Goal: Task Accomplishment & Management: Complete application form

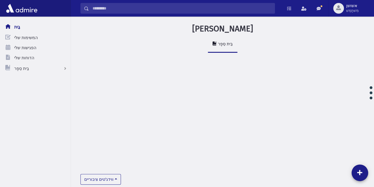
click at [180, 10] on input "לְחַפֵּשׂ" at bounding box center [182, 8] width 186 height 11
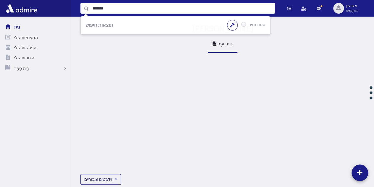
type input "*******"
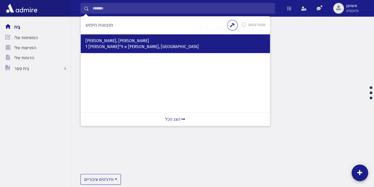
click at [117, 50] on div "דז'יאלובסקי, שלום צבי 1 הריטב"א 9 אלעד, ישראל" at bounding box center [175, 43] width 189 height 19
click at [117, 49] on p "1 הריטב"א 9 אלעד, ישראל" at bounding box center [175, 47] width 180 height 6
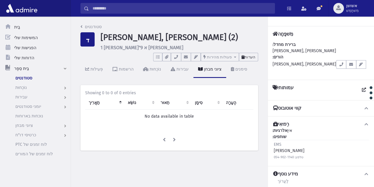
click at [251, 59] on button "הערות" at bounding box center [248, 57] width 19 height 9
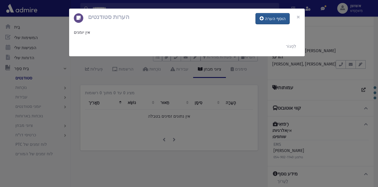
click at [271, 16] on font "הוסף הערה" at bounding box center [275, 18] width 21 height 5
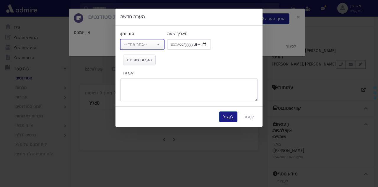
click at [161, 42] on button "--בחר אחד--" at bounding box center [142, 44] width 44 height 11
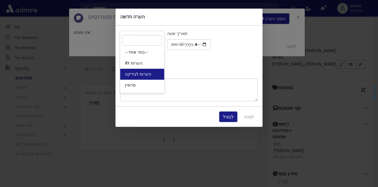
click at [154, 77] on link "הערות לבדיקה" at bounding box center [142, 74] width 44 height 11
select select "*"
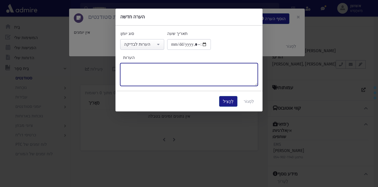
click at [154, 77] on textarea "הערות" at bounding box center [189, 74] width 138 height 23
type textarea "**********"
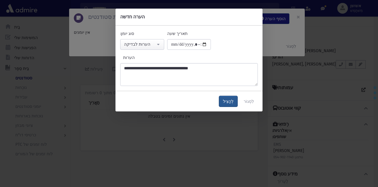
click at [227, 103] on font "לְהַצִיל" at bounding box center [228, 101] width 11 height 5
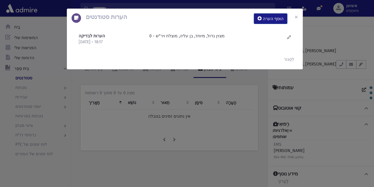
click at [102, 135] on div "הערות סטודנטים הוסף הערה × הערות לבדיקה 17/9/2025 • 18:17" at bounding box center [187, 93] width 374 height 187
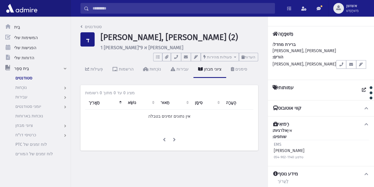
click at [184, 9] on input "לְחַפֵּשׂ" at bounding box center [182, 8] width 186 height 11
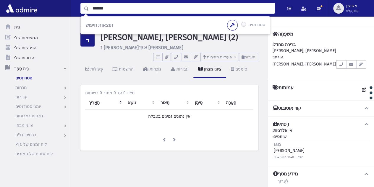
type input "*******"
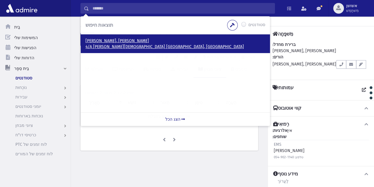
click at [114, 46] on font "4/A חגי הנביא רמת בית שמש, ISRAEL" at bounding box center [164, 46] width 158 height 5
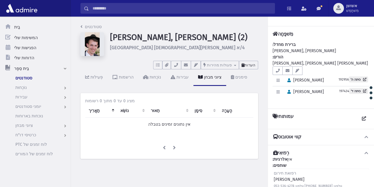
click at [250, 66] on font "הערות" at bounding box center [250, 65] width 11 height 4
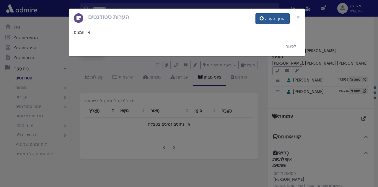
click at [266, 18] on button "הוסף הערה" at bounding box center [273, 18] width 34 height 11
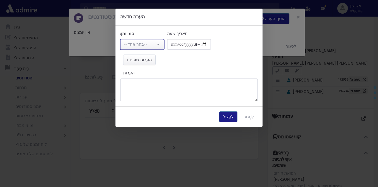
click at [160, 41] on button "--בחר אחד--" at bounding box center [142, 44] width 44 height 11
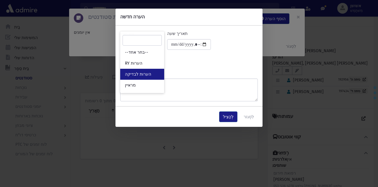
click at [158, 73] on link "הערות לבדיקה" at bounding box center [142, 74] width 44 height 11
select select "*"
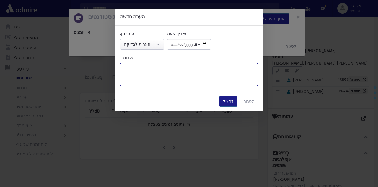
click at [158, 73] on textarea "הערות" at bounding box center [189, 74] width 138 height 23
type textarea "**********"
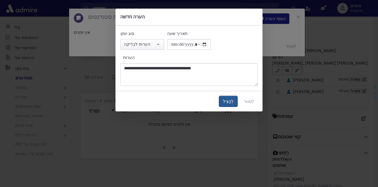
click at [227, 104] on button "לְהַצִיל" at bounding box center [228, 101] width 18 height 11
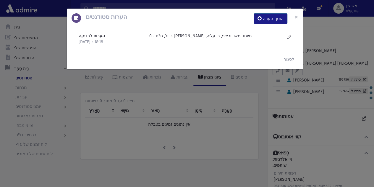
click at [189, 113] on div "הערות סטודנטים הוסף הערה × הערות לבדיקה 17/9/2025 • 18:18" at bounding box center [187, 93] width 374 height 187
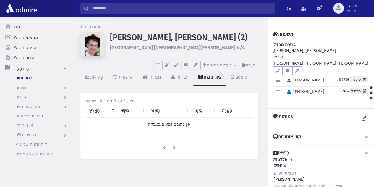
click at [205, 7] on input "לְחַפֵּשׂ" at bounding box center [182, 8] width 186 height 11
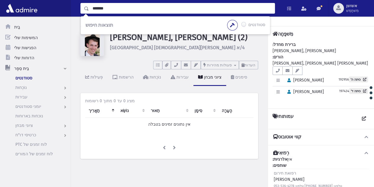
type input "*******"
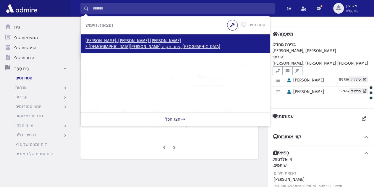
click at [118, 48] on font "3 הרב משורר פתח תקוה, ISRAEL" at bounding box center [152, 46] width 135 height 5
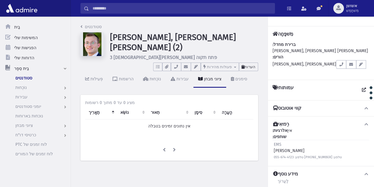
click at [244, 67] on button "הערות" at bounding box center [248, 66] width 19 height 9
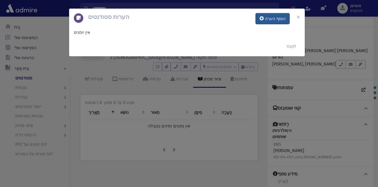
click at [263, 15] on button "הוסף הערה" at bounding box center [273, 18] width 34 height 11
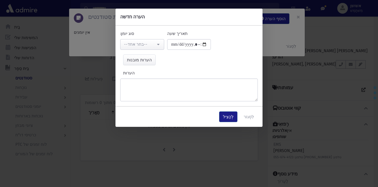
click at [155, 38] on div "**********" at bounding box center [142, 39] width 47 height 19
click at [155, 40] on button "--בחר אחד--" at bounding box center [142, 44] width 44 height 11
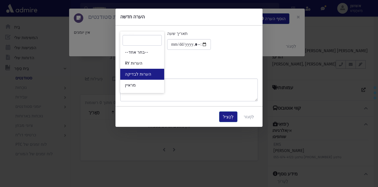
click at [151, 73] on link "הערות לבדיקה" at bounding box center [142, 74] width 44 height 11
select select "*"
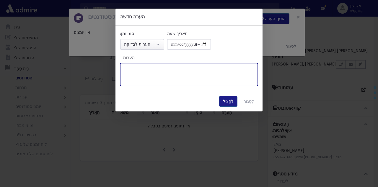
click at [151, 73] on textarea "הערות" at bounding box center [189, 74] width 138 height 23
type textarea "**********"
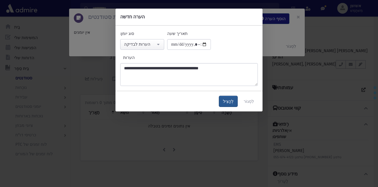
click at [229, 103] on font "לְהַצִיל" at bounding box center [228, 101] width 11 height 5
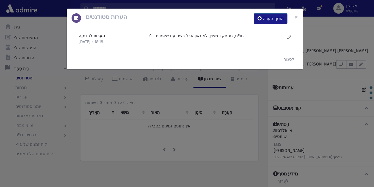
click at [214, 129] on div "הערות סטודנטים הוסף הערה × הערות לבדיקה 17/9/2025 • 18:18" at bounding box center [187, 93] width 374 height 187
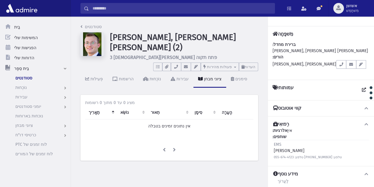
click at [200, 11] on input "לְחַפֵּשׂ" at bounding box center [182, 8] width 186 height 11
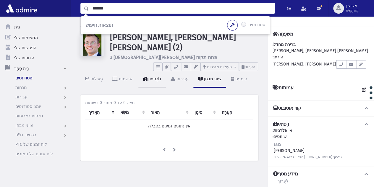
type input "*******"
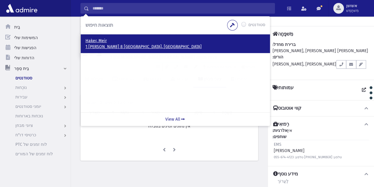
click at [98, 39] on p "Haker, Meir" at bounding box center [175, 41] width 180 height 6
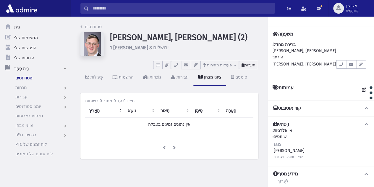
click at [251, 64] on font "הערות" at bounding box center [250, 65] width 11 height 4
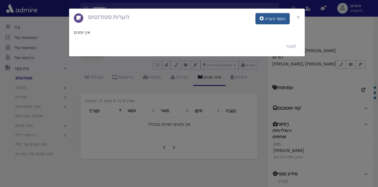
click at [266, 20] on button "הוסף הערה" at bounding box center [273, 18] width 34 height 11
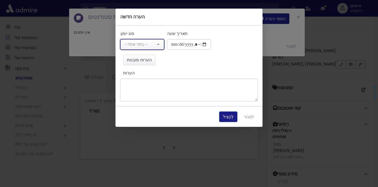
click at [130, 39] on button "--בחר אחד--" at bounding box center [142, 44] width 44 height 11
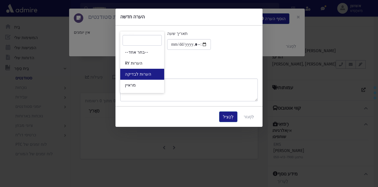
click at [131, 72] on font "הערות לבדיקה" at bounding box center [138, 74] width 26 height 5
select select "*"
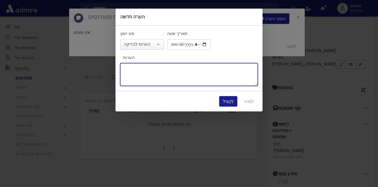
click at [168, 81] on textarea "הערות" at bounding box center [189, 74] width 138 height 23
type textarea "**********"
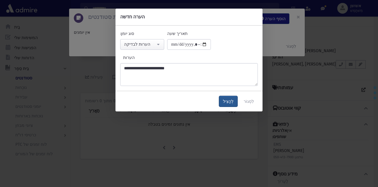
click at [233, 96] on button "לְהַצִיל" at bounding box center [228, 101] width 18 height 11
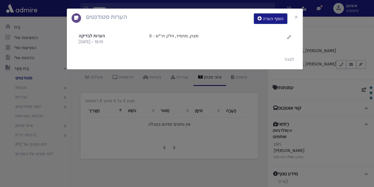
click at [206, 128] on div "הערות סטודנטים הוסף הערה × הערות לבדיקה [DATE] • 18:19" at bounding box center [187, 93] width 374 height 187
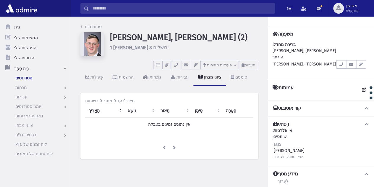
click at [186, 8] on input "לְחַפֵּשׂ" at bounding box center [182, 8] width 186 height 11
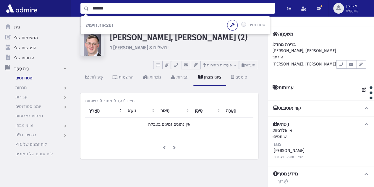
type input "*******"
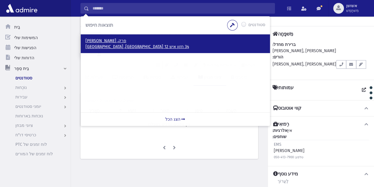
click at [102, 46] on font "34 חזון איש 12 [GEOGRAPHIC_DATA], [GEOGRAPHIC_DATA]" at bounding box center [136, 46] width 103 height 5
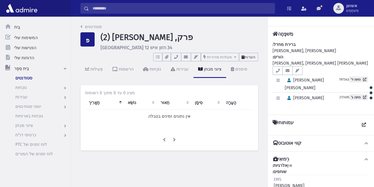
click at [244, 56] on icon at bounding box center [243, 57] width 3 height 4
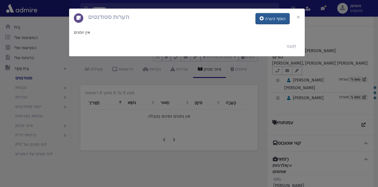
click at [271, 22] on button "הוסף הערה" at bounding box center [273, 18] width 34 height 11
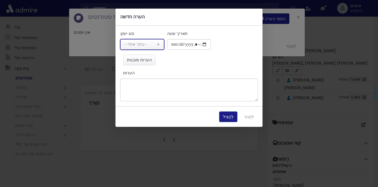
click at [156, 40] on button "--בחר אחד--" at bounding box center [142, 44] width 44 height 11
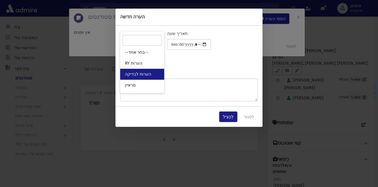
click at [154, 75] on link "הערות לבדיקה" at bounding box center [142, 74] width 44 height 11
select select "*"
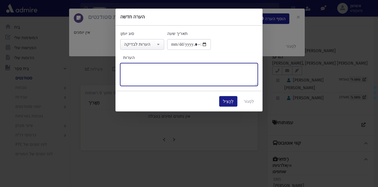
click at [154, 70] on textarea "הערות" at bounding box center [189, 74] width 138 height 23
click at [131, 68] on textarea "**********" at bounding box center [189, 74] width 138 height 23
type textarea "**********"
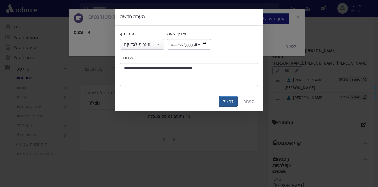
click at [234, 102] on font "לְהַצִיל" at bounding box center [228, 101] width 11 height 5
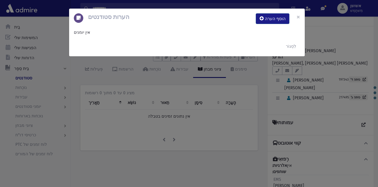
click at [235, 102] on div "הערות סטודנטים הוסף הערה × אין יומנים לִסְגוֹר" at bounding box center [189, 93] width 378 height 187
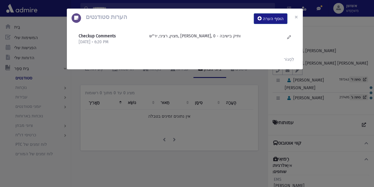
click at [235, 102] on div "הערות סטודנטים הוסף הערה × Checkup Comments 9/17/2025 • 6:20 PM" at bounding box center [187, 93] width 374 height 187
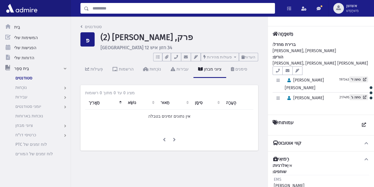
click at [234, 9] on input "לְחַפֵּשׂ" at bounding box center [182, 8] width 186 height 11
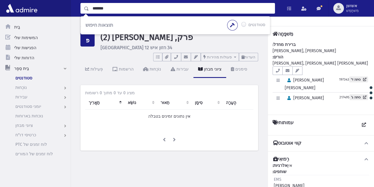
type input "*******"
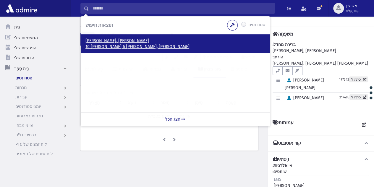
click at [122, 44] on font "10 קליש 6 בני ברק, ישראל" at bounding box center [137, 46] width 104 height 5
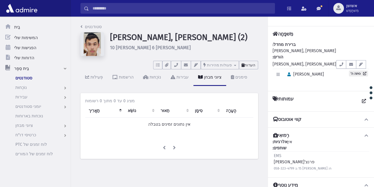
click at [253, 65] on font "הערות" at bounding box center [250, 65] width 11 height 4
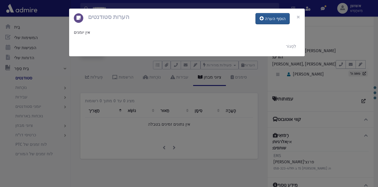
click at [261, 22] on button "הוסף הערה" at bounding box center [273, 18] width 34 height 11
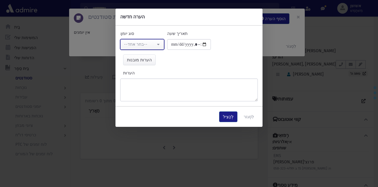
click at [147, 45] on div "--בחר אחד--" at bounding box center [140, 44] width 32 height 6
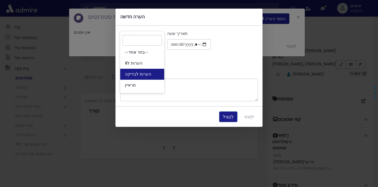
click at [154, 72] on link "הערות לבדיקה" at bounding box center [142, 74] width 44 height 11
select select "*"
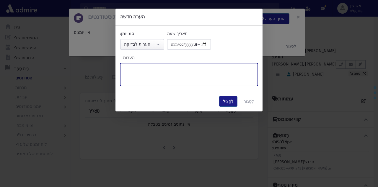
click at [154, 72] on textarea "הערות" at bounding box center [189, 74] width 138 height 23
type textarea "**********"
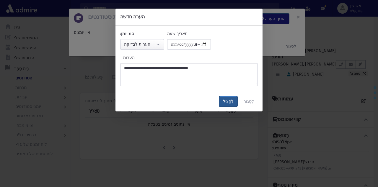
click at [234, 102] on font "לְהַצִיל" at bounding box center [228, 101] width 11 height 5
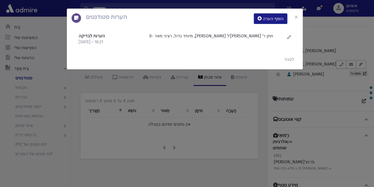
click at [215, 136] on div "הערות סטודנטים הוסף הערה × הערות לבדיקה 17/9/2025 • 18:21" at bounding box center [187, 93] width 374 height 187
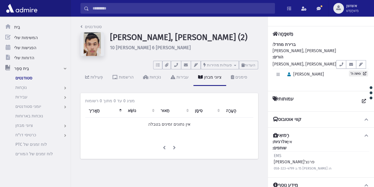
click at [198, 9] on input "לְחַפֵּשׂ" at bounding box center [182, 8] width 186 height 11
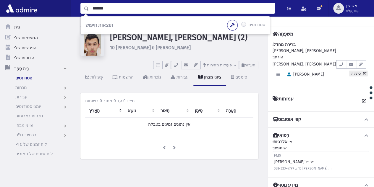
type input "*******"
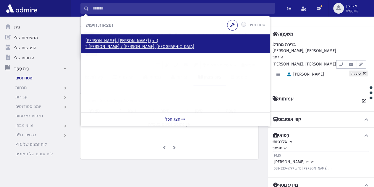
click at [109, 43] on font "קופמן, בנימין (בני)" at bounding box center [121, 40] width 73 height 5
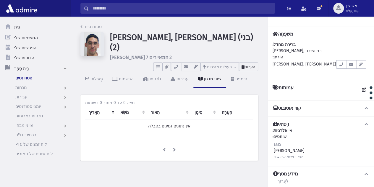
click at [252, 68] on button "הערות" at bounding box center [248, 66] width 19 height 9
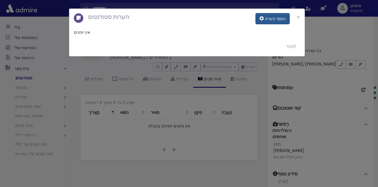
click at [264, 15] on button "הוסף הערה" at bounding box center [273, 18] width 34 height 11
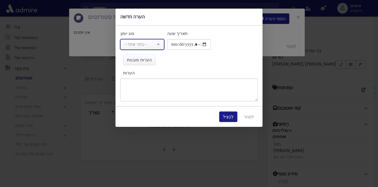
click at [158, 39] on button "--בחר אחד--" at bounding box center [142, 44] width 44 height 11
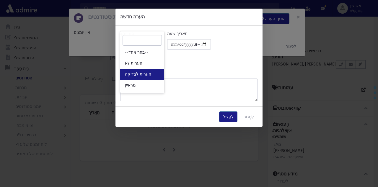
click at [155, 76] on link "הערות לבדיקה" at bounding box center [142, 74] width 44 height 11
select select "*"
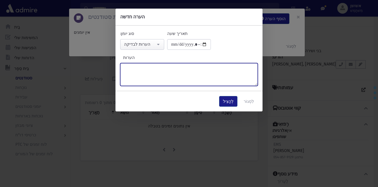
click at [155, 76] on textarea "הערות" at bounding box center [189, 74] width 138 height 23
type textarea "**********"
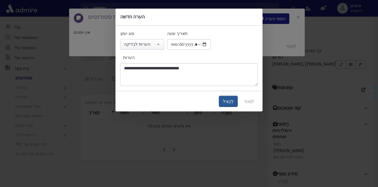
click at [224, 103] on button "לְהַצִיל" at bounding box center [228, 101] width 18 height 11
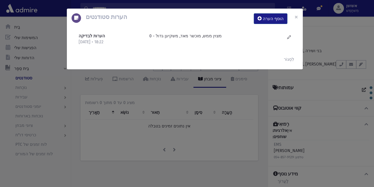
click at [222, 132] on div "הערות סטודנטים הוסף הערה × הערות לבדיקה 17/9/2025 • 18:22" at bounding box center [187, 93] width 374 height 187
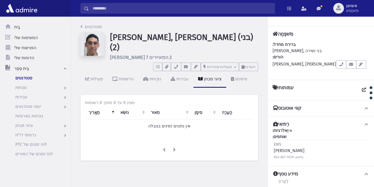
click at [188, 8] on input "לְחַפֵּשׂ" at bounding box center [182, 8] width 186 height 11
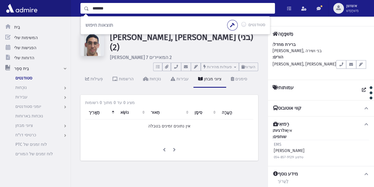
type input "*******"
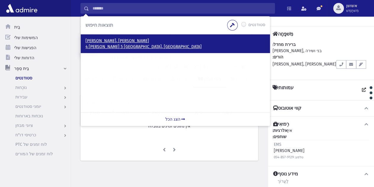
click at [105, 48] on font "4 נטרונאי גאון 5 ירושלים, ISRAEL" at bounding box center [143, 46] width 116 height 5
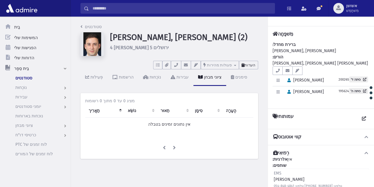
click at [250, 65] on font "הערות" at bounding box center [250, 65] width 11 height 4
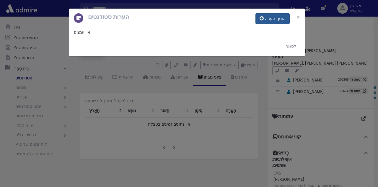
click at [271, 20] on font "הוסף הערה" at bounding box center [275, 18] width 21 height 5
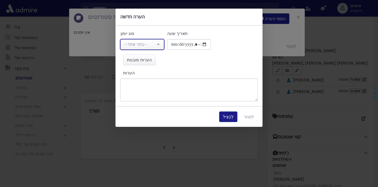
click at [128, 45] on font "--בחר אחד--" at bounding box center [135, 44] width 23 height 5
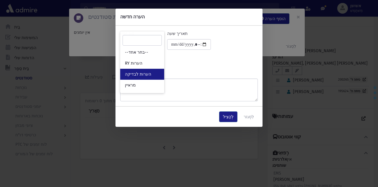
click at [139, 72] on font "הערות לבדיקה" at bounding box center [138, 74] width 26 height 5
select select "*"
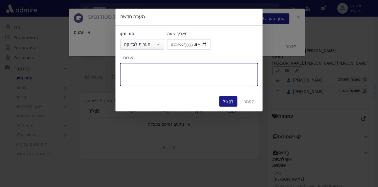
click at [139, 72] on textarea "הערות" at bounding box center [189, 74] width 138 height 23
type textarea "**********"
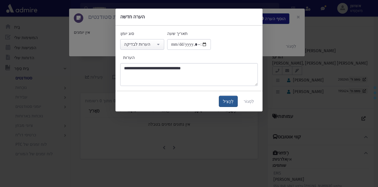
click at [227, 103] on button "לְהַצִיל" at bounding box center [228, 101] width 18 height 11
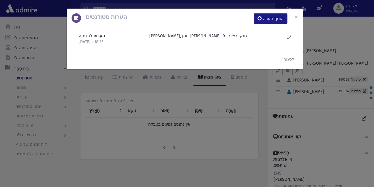
click at [169, 108] on div "הערות סטודנטים הוסף הערה × הערות לבדיקה 17/9/2025 • 18:23" at bounding box center [187, 93] width 374 height 187
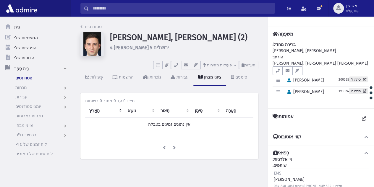
click at [176, 9] on input "לְחַפֵּשׂ" at bounding box center [182, 8] width 186 height 11
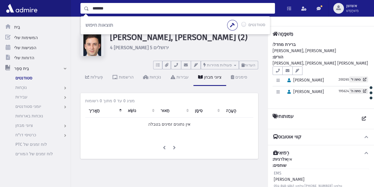
type input "*******"
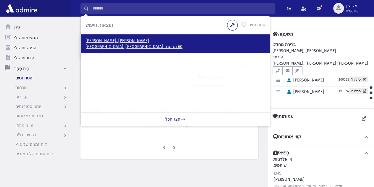
click at [114, 43] on font "שוורצגלס, יונתן רפאל" at bounding box center [117, 40] width 64 height 5
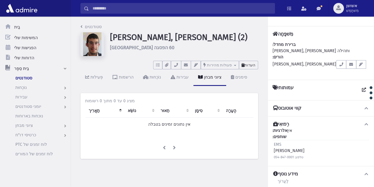
click at [250, 67] on font "הערות" at bounding box center [250, 65] width 11 height 4
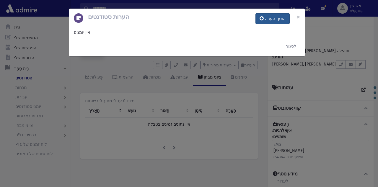
click at [271, 24] on button "הוסף הערה" at bounding box center [273, 18] width 34 height 11
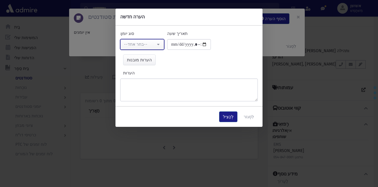
click at [154, 43] on div "--בחר אחד--" at bounding box center [140, 44] width 32 height 6
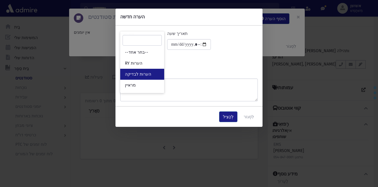
click at [154, 72] on link "הערות לבדיקה" at bounding box center [142, 74] width 44 height 11
select select "*"
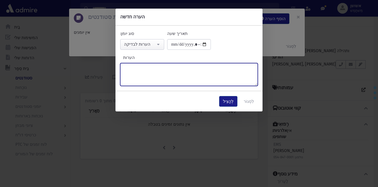
click at [154, 72] on textarea "הערות" at bounding box center [189, 74] width 138 height 23
type textarea "**********"
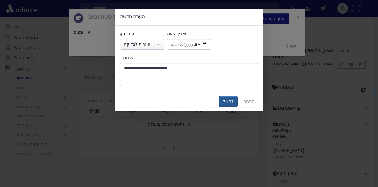
click at [235, 96] on button "לְהַצִיל" at bounding box center [228, 101] width 18 height 11
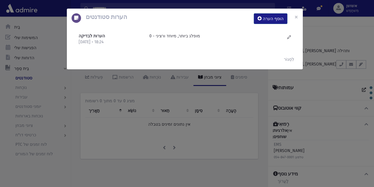
click at [204, 127] on div "הערות סטודנטים הוסף הערה × הערות לבדיקה 17/9/2025 • 18:24" at bounding box center [187, 93] width 374 height 187
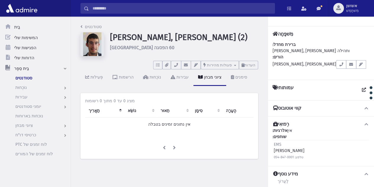
click at [185, 9] on input "לְחַפֵּשׂ" at bounding box center [182, 8] width 186 height 11
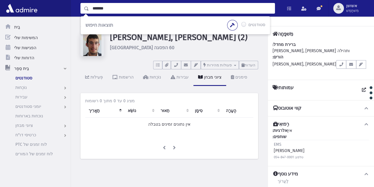
type input "*******"
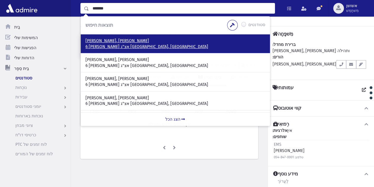
click at [104, 48] on font "6 המשורר אצ"ג ירושלים, ISRAEL" at bounding box center [146, 46] width 123 height 5
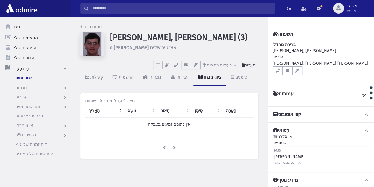
click at [255, 63] on font "הערות" at bounding box center [250, 65] width 11 height 4
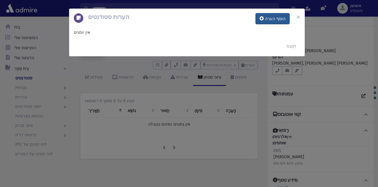
click at [277, 20] on font "הוסף הערה" at bounding box center [275, 18] width 21 height 5
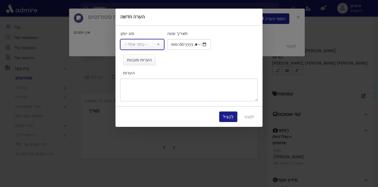
click at [159, 43] on button "--בחר אחד--" at bounding box center [142, 44] width 44 height 11
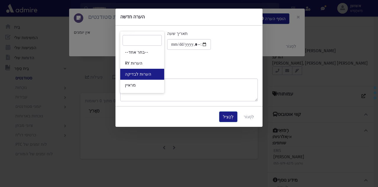
click at [156, 69] on link "הערות לבדיקה" at bounding box center [142, 74] width 44 height 11
select select "*"
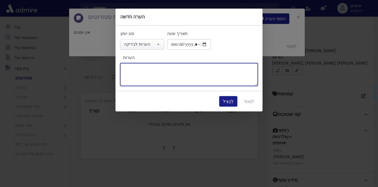
click at [162, 68] on textarea "הערות" at bounding box center [189, 74] width 138 height 23
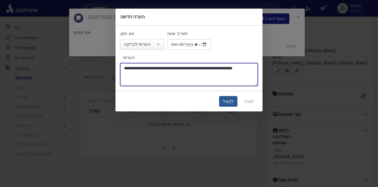
type textarea "**********"
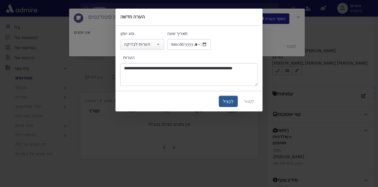
click at [227, 104] on button "לְהַצִיל" at bounding box center [228, 101] width 18 height 11
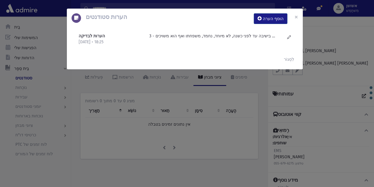
click at [197, 118] on div "הערות סטודנטים הוסף הערה × הערות לבדיקה 17/9/2025 • 18:25" at bounding box center [187, 93] width 374 height 187
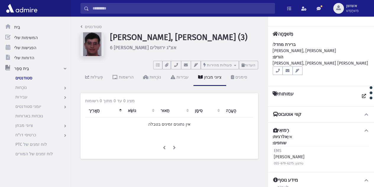
click at [177, 6] on input "לְחַפֵּשׂ" at bounding box center [182, 8] width 186 height 11
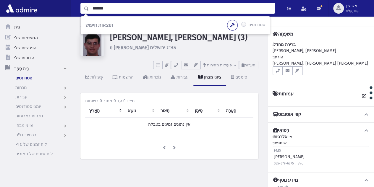
type input "*******"
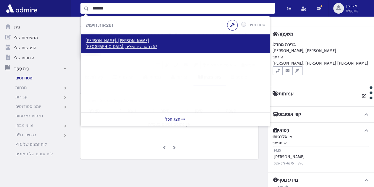
click at [101, 39] on font "בן חיים, ישי" at bounding box center [117, 40] width 64 height 5
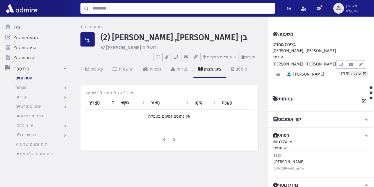
click at [127, 10] on input "לְחַפֵּשׂ" at bounding box center [182, 8] width 186 height 11
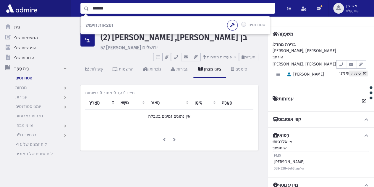
type input "*******"
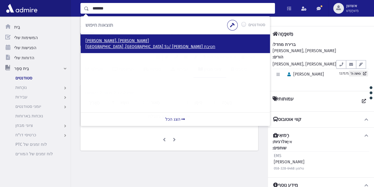
click at [97, 47] on font "חטיבת [PERSON_NAME] /ב5 [GEOGRAPHIC_DATA], [GEOGRAPHIC_DATA]" at bounding box center [150, 46] width 130 height 5
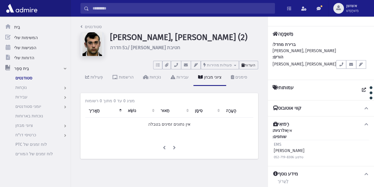
click at [254, 67] on font "הערות" at bounding box center [250, 65] width 11 height 4
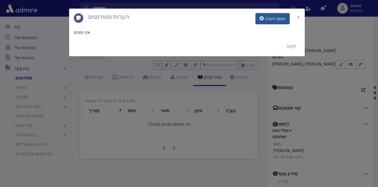
click at [268, 17] on font "הוסף הערה" at bounding box center [275, 18] width 21 height 5
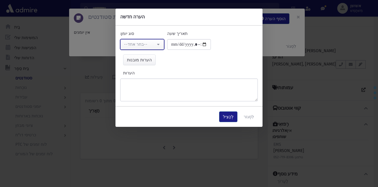
click at [153, 43] on div "--בחר אחד--" at bounding box center [140, 44] width 32 height 6
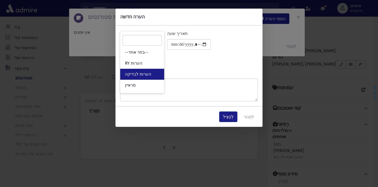
click at [154, 75] on link "הערות לבדיקה" at bounding box center [142, 74] width 44 height 11
select select "*"
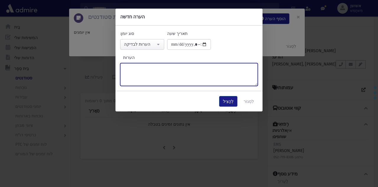
click at [158, 85] on textarea "הערות" at bounding box center [189, 74] width 138 height 23
type textarea "**********"
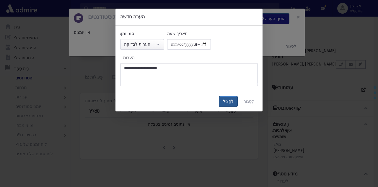
click at [227, 101] on font "לְהַצִיל" at bounding box center [228, 101] width 11 height 5
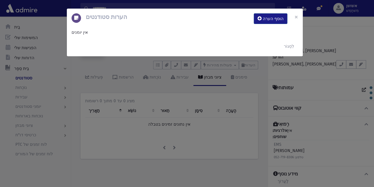
click at [185, 114] on div "הערות סטודנטים הוסף הערה × אין יומנים לִסְגוֹר" at bounding box center [187, 93] width 374 height 187
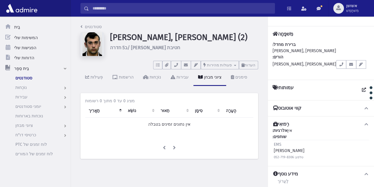
click at [161, 9] on input "לְחַפֵּשׂ" at bounding box center [182, 8] width 186 height 11
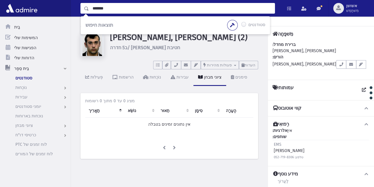
type input "*******"
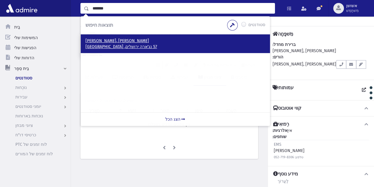
click at [97, 40] on font "בן חיים, ישי" at bounding box center [117, 40] width 64 height 5
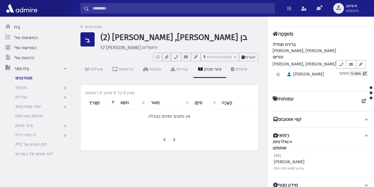
click at [253, 60] on button "הערות" at bounding box center [248, 57] width 19 height 9
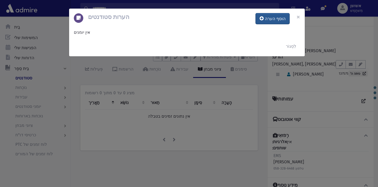
click at [276, 18] on font "הוסף הערה" at bounding box center [275, 18] width 21 height 5
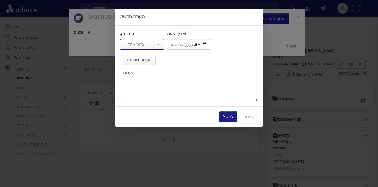
click at [154, 45] on div "--בחר אחד--" at bounding box center [140, 44] width 32 height 6
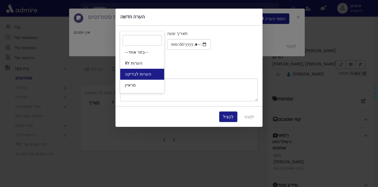
click at [158, 76] on link "הערות לבדיקה" at bounding box center [142, 74] width 44 height 11
select select "*"
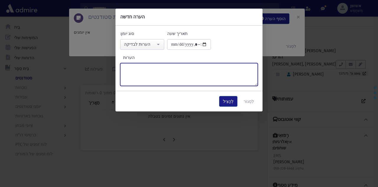
click at [162, 77] on textarea "הערות" at bounding box center [189, 74] width 138 height 23
type textarea "**********"
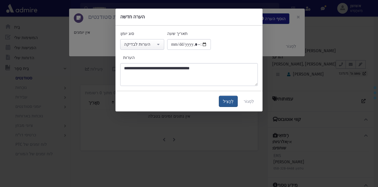
click at [227, 97] on button "לְהַצִיל" at bounding box center [228, 101] width 18 height 11
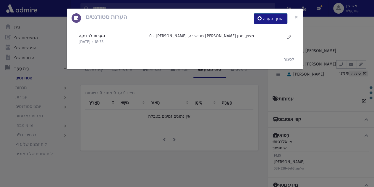
click at [190, 133] on div "הערות סטודנטים הוסף הערה × הערות לבדיקה 17/9/2025 • 18:33" at bounding box center [187, 93] width 374 height 187
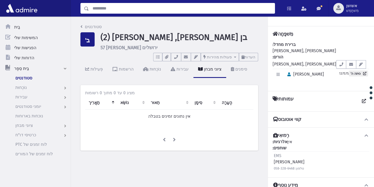
click at [198, 10] on input "לְחַפֵּשׂ" at bounding box center [182, 8] width 186 height 11
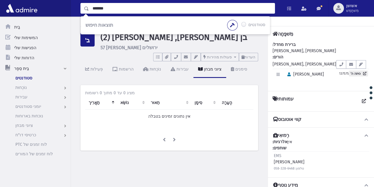
type input "*******"
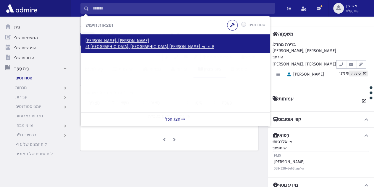
click at [93, 45] on font "9 מבוא אדמונד פלג 51 ירושלים, ישראל" at bounding box center [149, 46] width 128 height 5
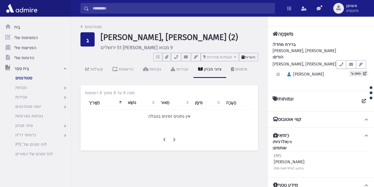
click at [255, 56] on font "הערות" at bounding box center [250, 57] width 11 height 4
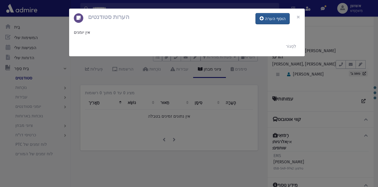
click at [280, 17] on font "הוסף הערה" at bounding box center [275, 18] width 21 height 5
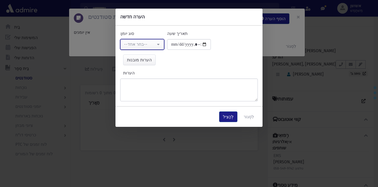
click at [142, 46] on font "--בחר אחד--" at bounding box center [135, 44] width 23 height 5
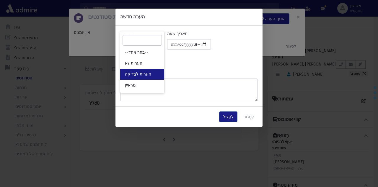
click at [145, 70] on link "הערות לבדיקה" at bounding box center [142, 74] width 44 height 11
select select "*"
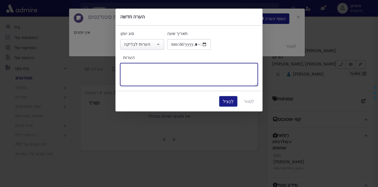
click at [153, 81] on textarea "הערות" at bounding box center [189, 74] width 138 height 23
type textarea "**********"
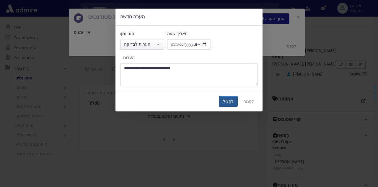
click at [232, 105] on button "לְהַצִיל" at bounding box center [228, 101] width 18 height 11
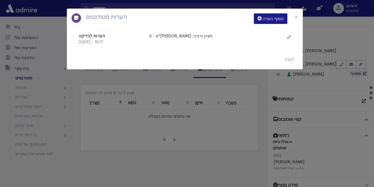
click at [199, 125] on div "הערות סטודנטים הוסף הערה × הערות לבדיקה [DATE] • 18:37" at bounding box center [187, 93] width 374 height 187
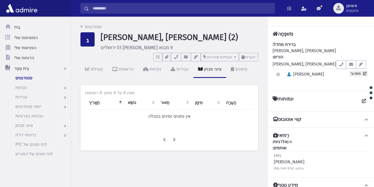
click at [168, 10] on input "לְחַפֵּשׂ" at bounding box center [182, 8] width 186 height 11
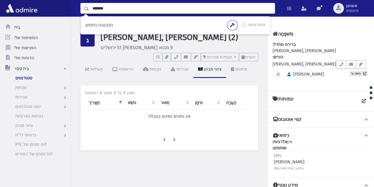
type input "*******"
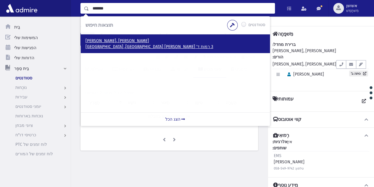
click at [114, 46] on font "3 רמות ד' [PERSON_NAME] [GEOGRAPHIC_DATA], [GEOGRAPHIC_DATA]" at bounding box center [149, 46] width 128 height 5
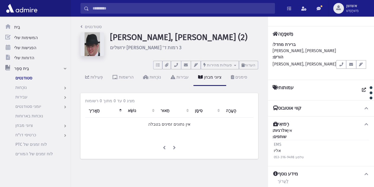
click at [250, 85] on div "פְּעִילוּת הרשמות נוֹכְחוּת עבירות ציוני מבחן סימנים" at bounding box center [169, 80] width 178 height 22
click at [252, 66] on font "הערות" at bounding box center [250, 65] width 11 height 4
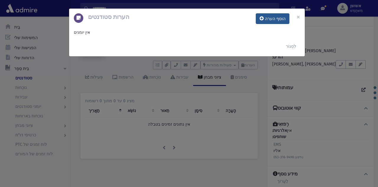
click at [274, 17] on font "הוסף הערה" at bounding box center [275, 18] width 21 height 5
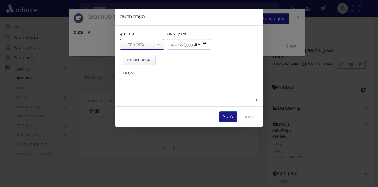
click at [154, 47] on div "--בחר אחד--" at bounding box center [140, 44] width 32 height 6
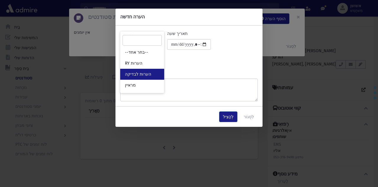
click at [157, 74] on link "הערות לבדיקה" at bounding box center [142, 74] width 44 height 11
select select "*"
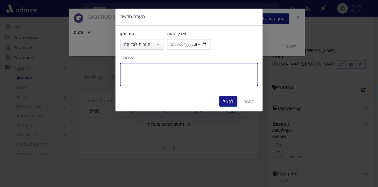
click at [159, 79] on textarea "הערות" at bounding box center [189, 74] width 138 height 23
type textarea "**********"
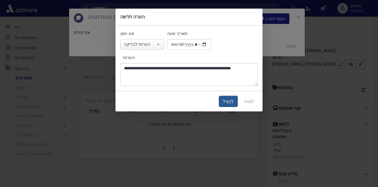
click at [227, 104] on button "לְהַצִיל" at bounding box center [228, 101] width 18 height 11
click at [219, 127] on div "**********" at bounding box center [189, 93] width 378 height 187
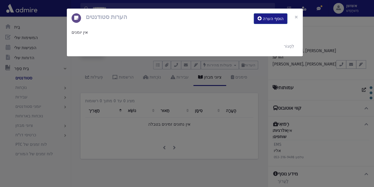
click at [224, 130] on div "הערות סטודנטים הוסף הערה × אין יומנים לִסְגוֹר" at bounding box center [187, 93] width 374 height 187
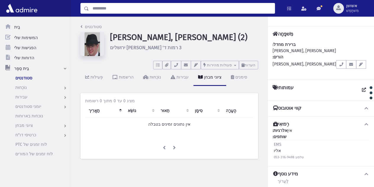
click at [111, 6] on input "לְחַפֵּשׂ" at bounding box center [182, 8] width 186 height 11
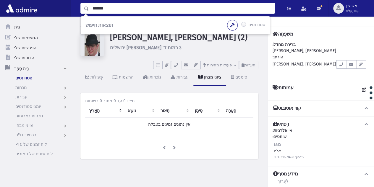
type input "*******"
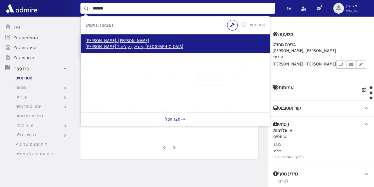
click at [111, 44] on font "המאירי 2 מודיעין עילית, ישראל" at bounding box center [134, 46] width 98 height 5
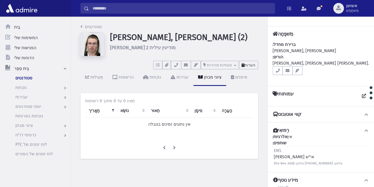
click at [251, 66] on font "הערות" at bounding box center [250, 65] width 11 height 4
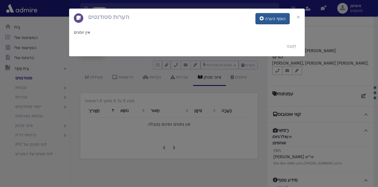
click at [270, 21] on button "הוסף הערה" at bounding box center [273, 18] width 34 height 11
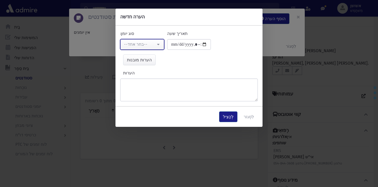
click at [133, 47] on div "--בחר אחד--" at bounding box center [140, 44] width 32 height 7
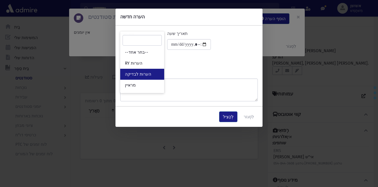
click at [136, 71] on link "הערות לבדיקה" at bounding box center [142, 74] width 44 height 11
select select "*"
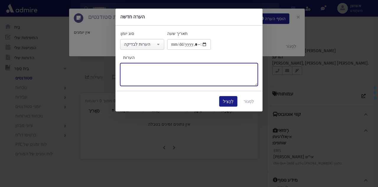
click at [136, 71] on textarea "הערות" at bounding box center [189, 74] width 138 height 23
paste textarea "**********"
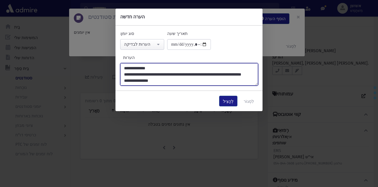
click at [140, 75] on textarea "**********" at bounding box center [189, 74] width 138 height 22
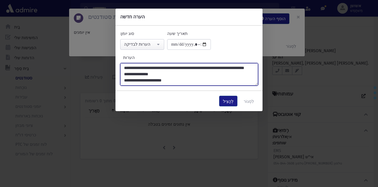
scroll to position [9, 0]
click at [124, 72] on textarea "**********" at bounding box center [189, 74] width 138 height 22
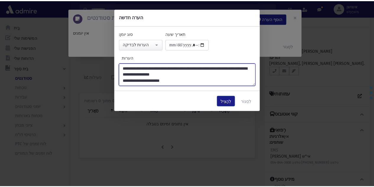
scroll to position [2, 0]
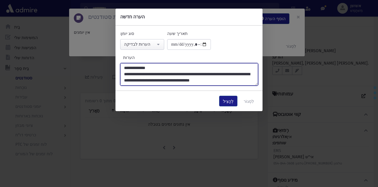
click at [124, 78] on textarea "**********" at bounding box center [189, 74] width 138 height 22
type textarea "**********"
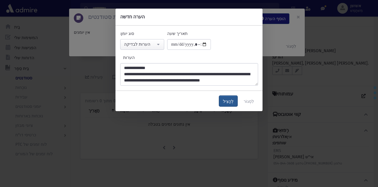
click at [223, 103] on button "לְהַצִיל" at bounding box center [228, 101] width 18 height 11
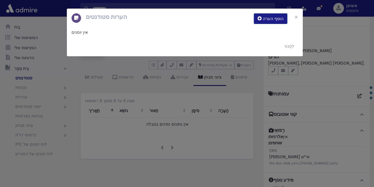
click at [226, 103] on div "הערות סטודנטים הוסף הערה × אין יומנים לִסְגוֹר" at bounding box center [187, 93] width 374 height 187
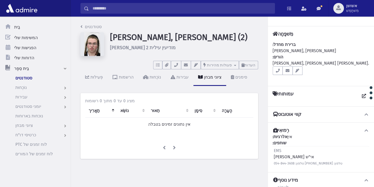
click at [234, 9] on input "לְחַפֵּשׂ" at bounding box center [182, 8] width 186 height 11
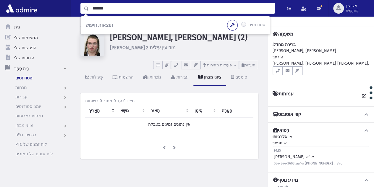
type input "*******"
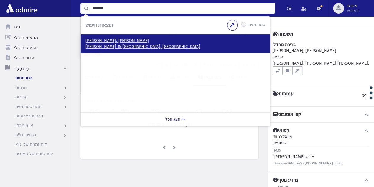
click at [226, 44] on p "אסטורה 15 ירושלים, ישראל" at bounding box center [175, 47] width 180 height 6
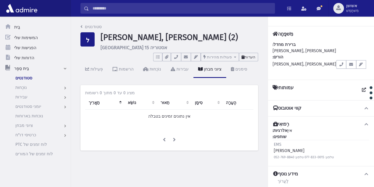
click at [252, 55] on font "הערות" at bounding box center [250, 57] width 11 height 4
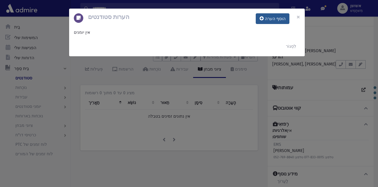
click at [273, 17] on font "הוסף הערה" at bounding box center [275, 18] width 21 height 5
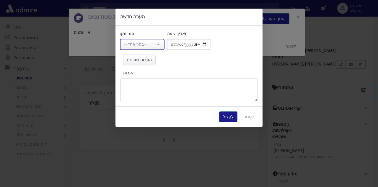
click at [156, 45] on button "--בחר אחד--" at bounding box center [142, 44] width 44 height 11
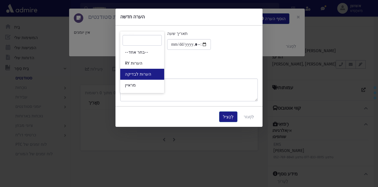
click at [156, 77] on link "הערות לבדיקה" at bounding box center [142, 74] width 44 height 11
select select "*"
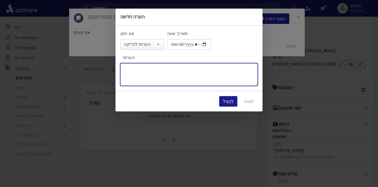
click at [160, 79] on textarea "הערות" at bounding box center [189, 74] width 138 height 23
type textarea "*"
type textarea "**********"
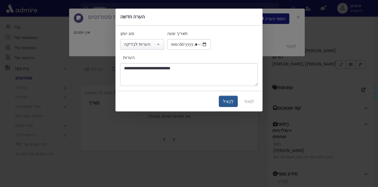
click at [233, 101] on font "לְהַצִיל" at bounding box center [228, 101] width 11 height 5
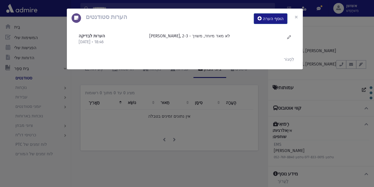
click at [127, 118] on div "הערות סטודנטים הוסף הערה × הערות לבדיקה 17/9/2025 • 18:46" at bounding box center [187, 93] width 374 height 187
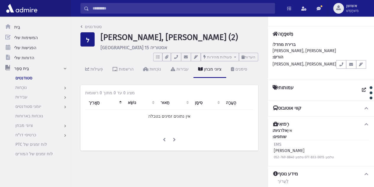
click at [145, 7] on input "לְחַפֵּשׂ" at bounding box center [182, 8] width 186 height 11
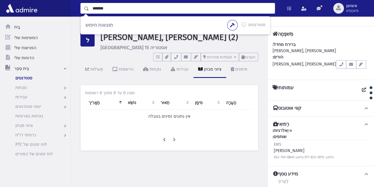
type input "*******"
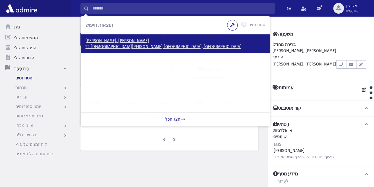
click at [103, 40] on font "לישינסקי, יצחק" at bounding box center [117, 40] width 64 height 5
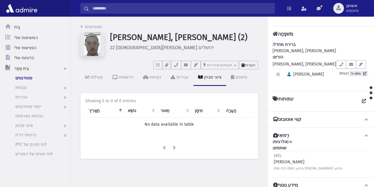
click at [253, 62] on button "הערות" at bounding box center [248, 65] width 19 height 9
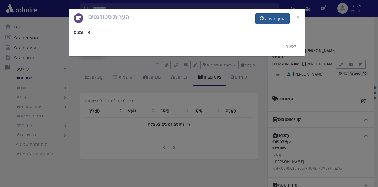
click at [268, 18] on font "הוסף הערה" at bounding box center [275, 18] width 21 height 5
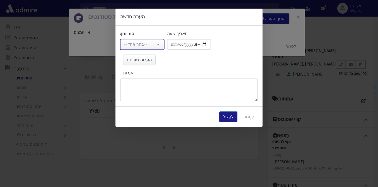
click at [159, 44] on button "--בחר אחד--" at bounding box center [142, 44] width 44 height 11
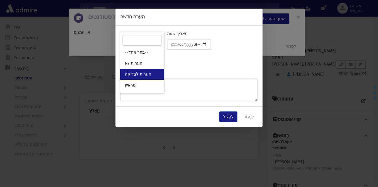
click at [157, 75] on link "הערות לבדיקה" at bounding box center [142, 74] width 44 height 11
select select "*"
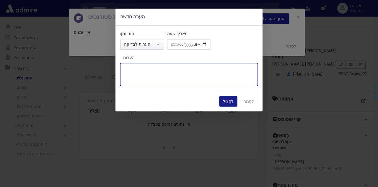
click at [160, 77] on textarea "הערות" at bounding box center [189, 74] width 138 height 23
type textarea "**********"
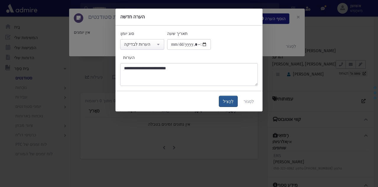
click at [226, 100] on font "לְהַצִיל" at bounding box center [228, 101] width 11 height 5
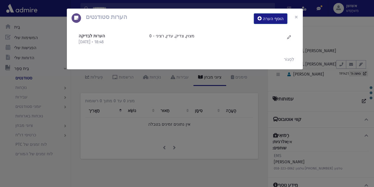
click at [226, 98] on div "הערות סטודנטים הוסף הערה × הערות לבדיקה 17/9/2025 • 18:48" at bounding box center [187, 93] width 374 height 187
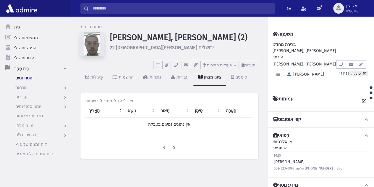
click at [225, 9] on input "לְחַפֵּשׂ" at bounding box center [182, 8] width 186 height 11
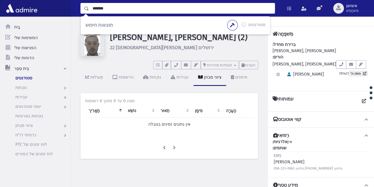
type input "*******"
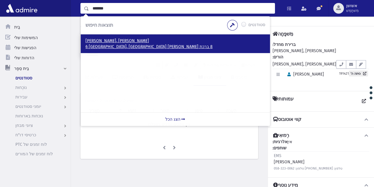
click at [95, 48] on font "8 ברכת אברהם 6 ירושלים, ISRAEL" at bounding box center [148, 46] width 127 height 5
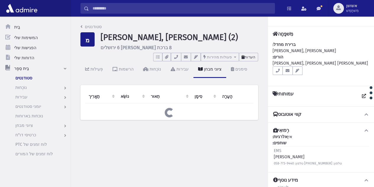
click at [249, 59] on font "הערות" at bounding box center [250, 57] width 11 height 4
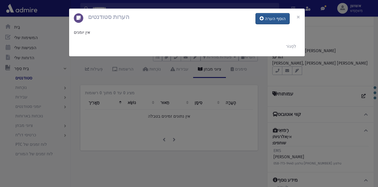
click at [273, 18] on font "הוסף הערה" at bounding box center [275, 18] width 21 height 5
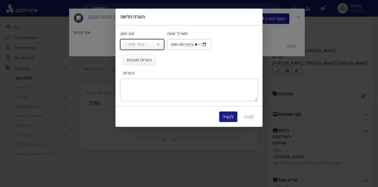
click at [157, 44] on button "--בחר אחד--" at bounding box center [142, 44] width 44 height 11
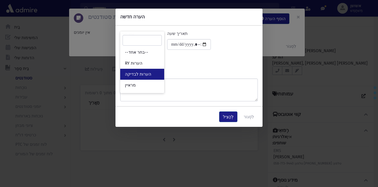
click at [157, 75] on link "הערות לבדיקה" at bounding box center [142, 74] width 44 height 11
select select "*"
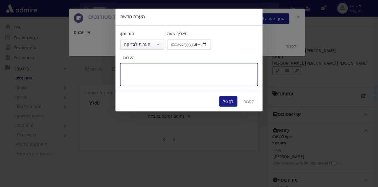
click at [157, 70] on textarea "הערות" at bounding box center [189, 74] width 138 height 23
type textarea "**********"
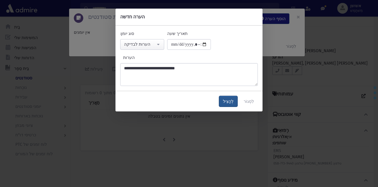
click at [227, 101] on font "לְהַצִיל" at bounding box center [228, 101] width 11 height 5
click at [208, 127] on div "**********" at bounding box center [189, 93] width 378 height 187
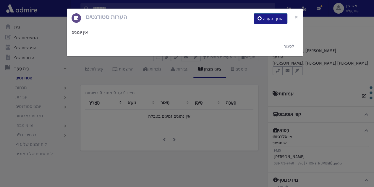
click at [219, 130] on div "**********" at bounding box center [187, 93] width 374 height 187
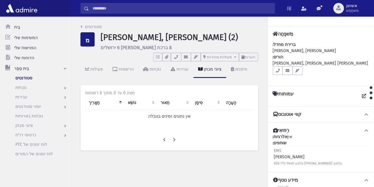
click at [193, 7] on input "לְחַפֵּשׂ" at bounding box center [182, 8] width 186 height 11
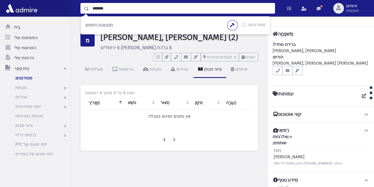
type input "*******"
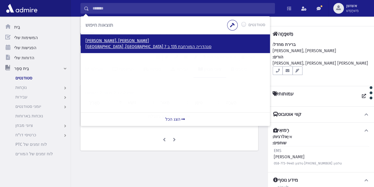
click at [108, 43] on font "מילר, אלכסנדר" at bounding box center [117, 40] width 64 height 5
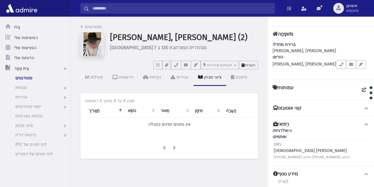
click at [255, 68] on button "הערות" at bounding box center [248, 65] width 19 height 9
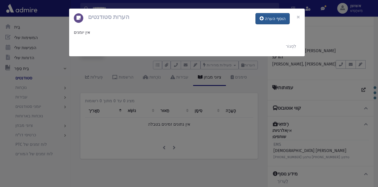
click at [263, 20] on button "הוסף הערה" at bounding box center [273, 18] width 34 height 11
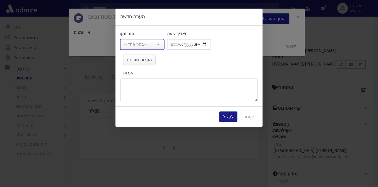
click at [143, 47] on div "--בחר אחד--" at bounding box center [140, 44] width 32 height 7
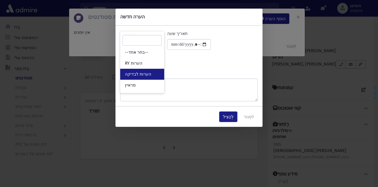
click at [148, 79] on link "הערות לבדיקה" at bounding box center [142, 74] width 44 height 11
select select "*"
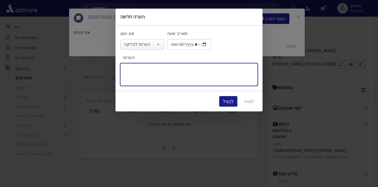
click at [148, 79] on textarea "הערות" at bounding box center [189, 74] width 138 height 23
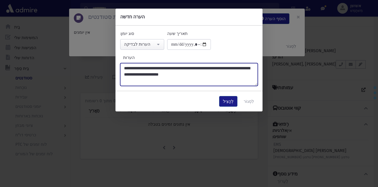
type textarea "**********"
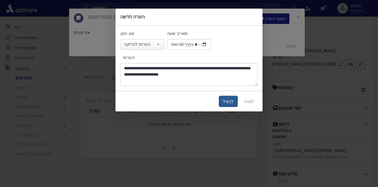
click at [229, 103] on button "לְהַצִיל" at bounding box center [228, 101] width 18 height 11
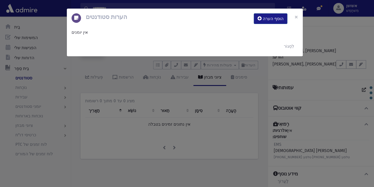
click at [231, 134] on div "הערות סטודנטים הוסף הערה × אין יומנים לִסְגוֹר" at bounding box center [187, 93] width 374 height 187
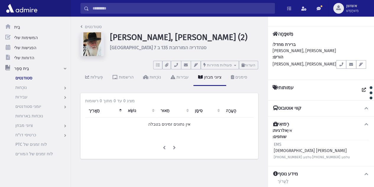
click at [166, 10] on input "לְחַפֵּשׂ" at bounding box center [182, 8] width 186 height 11
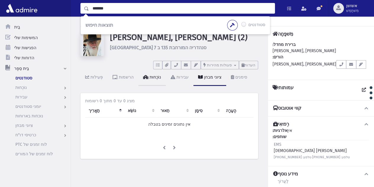
type input "*******"
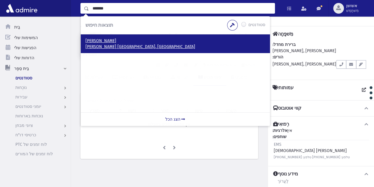
click at [206, 44] on p "הרב פנז'יל ירושלים, ISRAEL" at bounding box center [175, 47] width 180 height 6
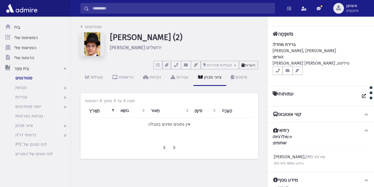
click at [247, 67] on font "הערות" at bounding box center [250, 65] width 11 height 4
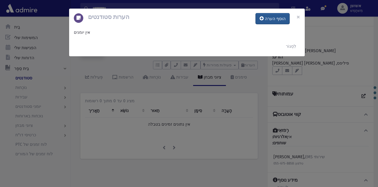
click at [268, 19] on font "הוסף הערה" at bounding box center [275, 18] width 21 height 5
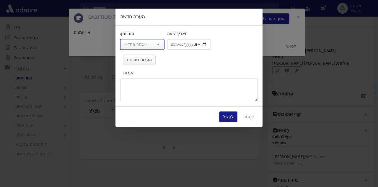
click at [159, 47] on button "--בחר אחד--" at bounding box center [142, 44] width 44 height 11
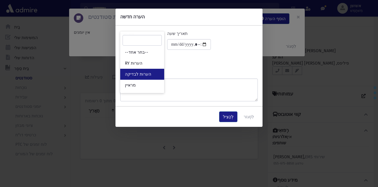
click at [158, 73] on link "הערות לבדיקה" at bounding box center [142, 74] width 44 height 11
select select "*"
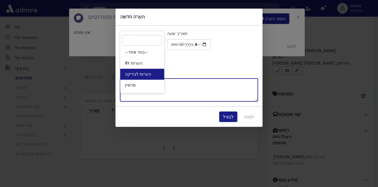
click at [158, 78] on textarea "הערות" at bounding box center [189, 89] width 138 height 23
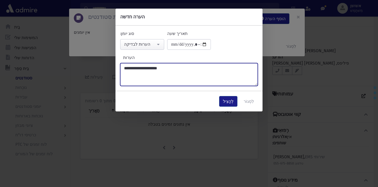
type textarea "**********"
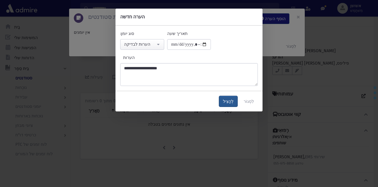
click at [228, 101] on font "לְהַצִיל" at bounding box center [228, 101] width 11 height 5
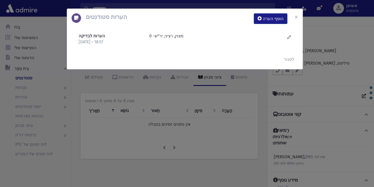
click at [200, 125] on div "הערות סטודנטים הוסף הערה × הערות לבדיקה 17/9/2025 • 18:57" at bounding box center [187, 93] width 374 height 187
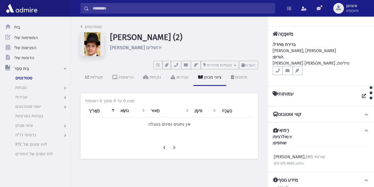
click at [210, 9] on input "לְחַפֵּשׂ" at bounding box center [182, 8] width 186 height 11
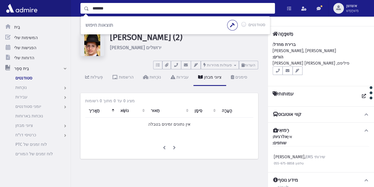
type input "*******"
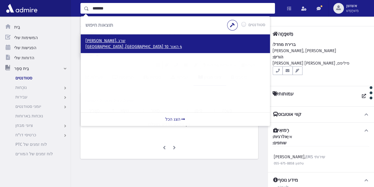
click at [100, 41] on font "פלדהיים, שרג" at bounding box center [105, 40] width 40 height 5
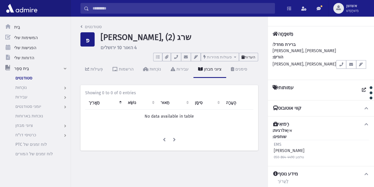
click at [251, 57] on font "הערות" at bounding box center [250, 57] width 11 height 4
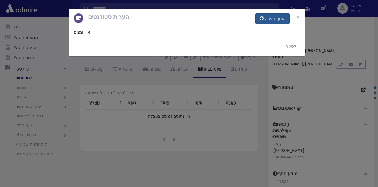
click at [271, 19] on font "הוסף הערה" at bounding box center [275, 18] width 21 height 5
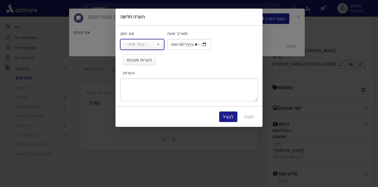
click at [157, 48] on button "--בחר אחד--" at bounding box center [142, 44] width 44 height 11
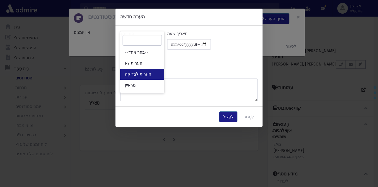
click at [157, 73] on link "הערות לבדיקה" at bounding box center [142, 74] width 44 height 11
select select "*"
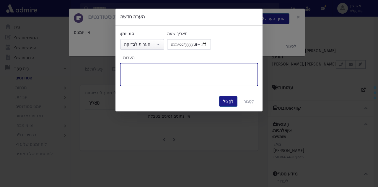
click at [164, 84] on textarea "הערות" at bounding box center [189, 74] width 138 height 23
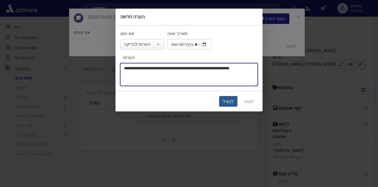
type textarea "**********"
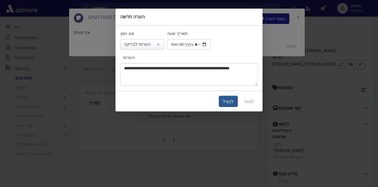
click at [226, 96] on button "לְהַצִיל" at bounding box center [228, 101] width 18 height 11
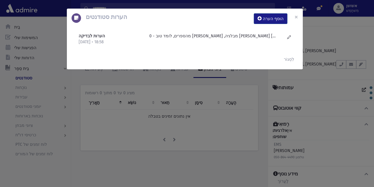
click at [183, 95] on div "הערות סטודנטים הוסף הערה × הערות לבדיקה [DATE] • 18:58" at bounding box center [187, 93] width 374 height 187
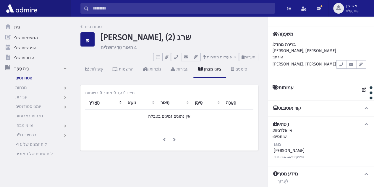
click at [192, 6] on input "לְחַפֵּשׂ" at bounding box center [182, 8] width 186 height 11
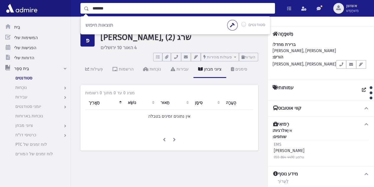
type input "*******"
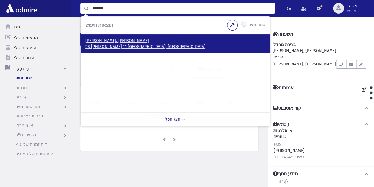
click at [112, 48] on font "28 [PERSON_NAME] 11 [GEOGRAPHIC_DATA], [GEOGRAPHIC_DATA]" at bounding box center [145, 46] width 120 height 5
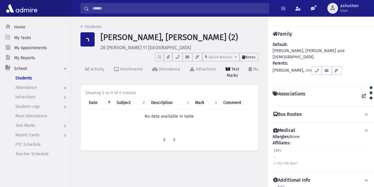
click at [257, 57] on button "Notes" at bounding box center [248, 57] width 19 height 9
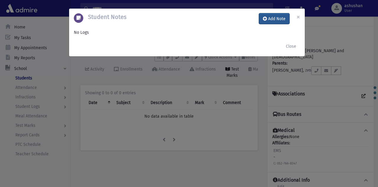
click at [272, 17] on button "Add Note" at bounding box center [274, 18] width 30 height 11
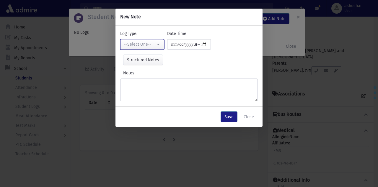
click at [156, 45] on button "--Select One--" at bounding box center [142, 44] width 44 height 11
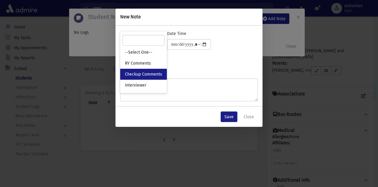
click at [159, 75] on span "Checkup Comments" at bounding box center [143, 74] width 37 height 6
select select "*"
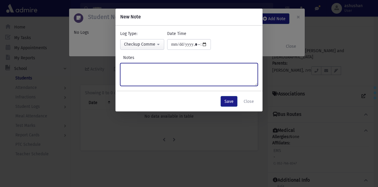
click at [165, 77] on textarea "Notes" at bounding box center [189, 74] width 138 height 23
type textarea "**********"
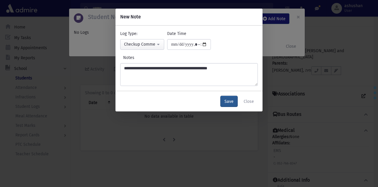
click at [226, 105] on button "Save" at bounding box center [229, 101] width 17 height 11
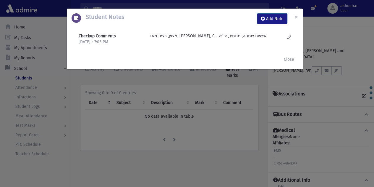
click at [124, 93] on div "Student Notes Add Note × Checkup Comments [DATE] • 7:05 PM" at bounding box center [187, 93] width 374 height 187
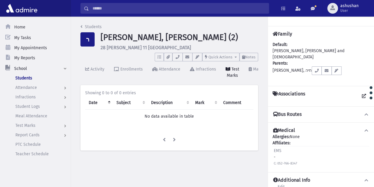
click at [124, 93] on div "Students ר [PERSON_NAME], [PERSON_NAME] (2) 28 [PERSON_NAME] 11 [GEOGRAPHIC_DAT…" at bounding box center [222, 102] width 303 height 170
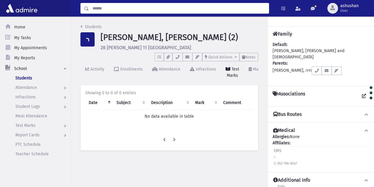
click at [122, 11] on input "Search" at bounding box center [179, 8] width 180 height 11
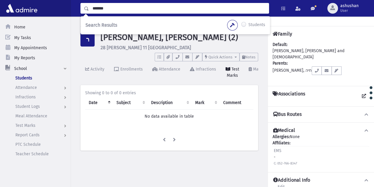
type input "*******"
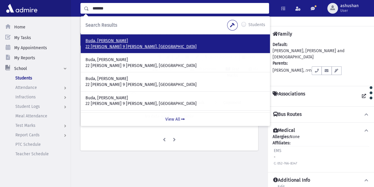
click at [123, 43] on p "Buda, [PERSON_NAME]" at bounding box center [175, 41] width 180 height 6
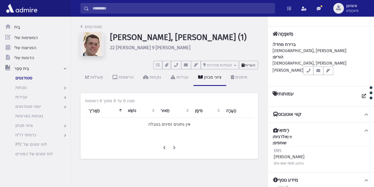
click at [252, 64] on font "הערות" at bounding box center [250, 65] width 11 height 4
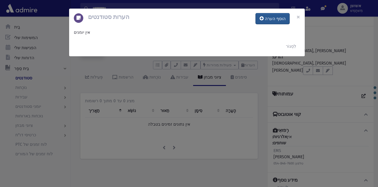
click at [264, 18] on icon at bounding box center [262, 18] width 4 height 4
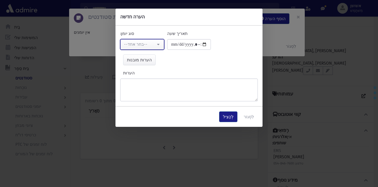
click at [148, 48] on button "--בחר אחד--" at bounding box center [142, 44] width 44 height 11
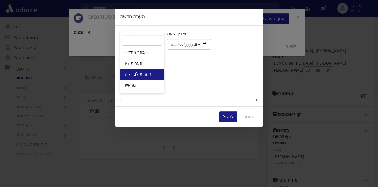
click at [148, 74] on font "הערות לבדיקה" at bounding box center [138, 74] width 26 height 5
select select "*"
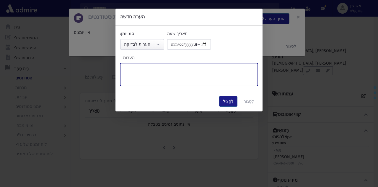
click at [161, 77] on textarea "הערות" at bounding box center [189, 74] width 138 height 23
type textarea "**********"
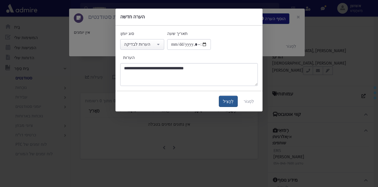
click at [230, 101] on font "לְהַצִיל" at bounding box center [228, 101] width 11 height 5
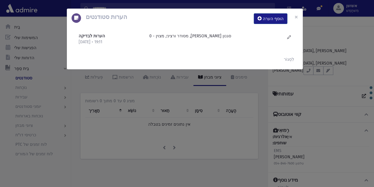
click at [141, 98] on div "הערות סטודנטים הוסף הערה × הערות לבדיקה 17/9/2025 • 19:11" at bounding box center [187, 93] width 374 height 187
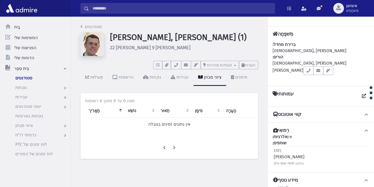
click at [148, 8] on input "לְחַפֵּשׂ" at bounding box center [182, 8] width 186 height 11
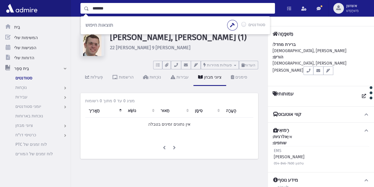
type input "*******"
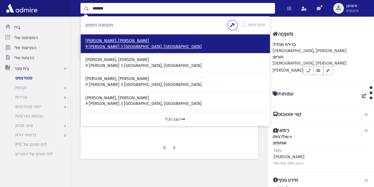
click at [102, 38] on font "בנדיקט, ראובן זרח" at bounding box center [117, 40] width 64 height 5
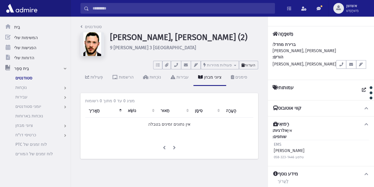
click at [250, 64] on font "הערות" at bounding box center [250, 65] width 11 height 4
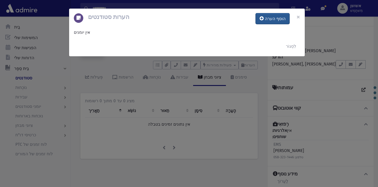
click at [269, 18] on font "הוסף הערה" at bounding box center [275, 18] width 21 height 5
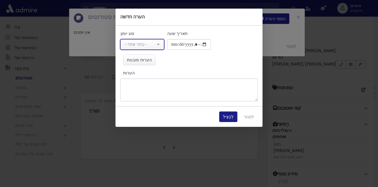
click at [149, 42] on div "--בחר אחד--" at bounding box center [140, 44] width 32 height 6
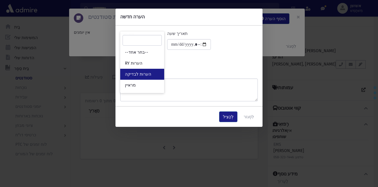
click at [153, 75] on link "הערות לבדיקה" at bounding box center [142, 74] width 44 height 11
select select "*"
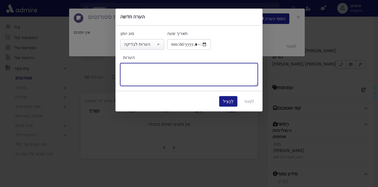
click at [158, 70] on textarea "הערות" at bounding box center [189, 74] width 138 height 23
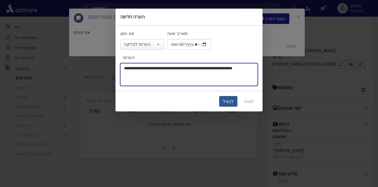
type textarea "**********"
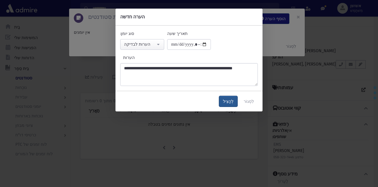
click at [228, 97] on button "לְהַצִיל" at bounding box center [228, 101] width 18 height 11
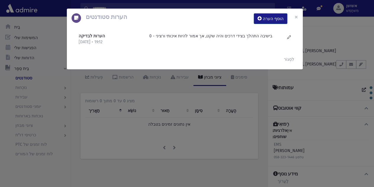
click at [142, 114] on div "הערות סטודנטים הוסף הערה × הערות לבדיקה [DATE] • 19:12" at bounding box center [187, 93] width 374 height 187
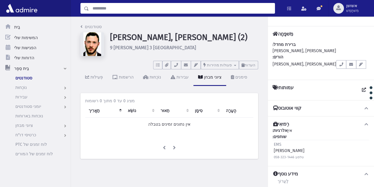
click at [155, 10] on input "לְחַפֵּשׂ" at bounding box center [182, 8] width 186 height 11
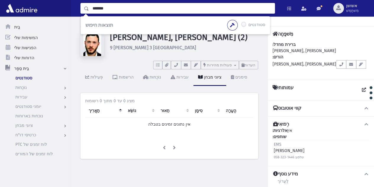
type input "*******"
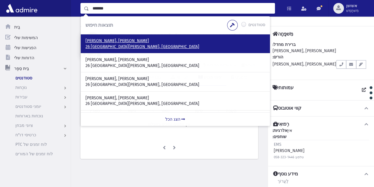
click at [107, 40] on p "ברגר, אורי" at bounding box center [175, 41] width 180 height 6
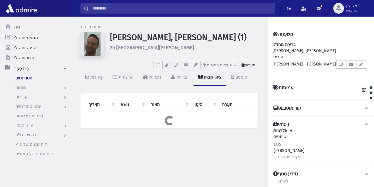
click at [253, 66] on font "הערות" at bounding box center [250, 65] width 11 height 4
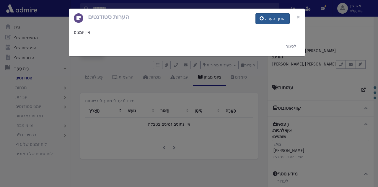
click at [271, 19] on font "הוסף הערה" at bounding box center [275, 18] width 21 height 5
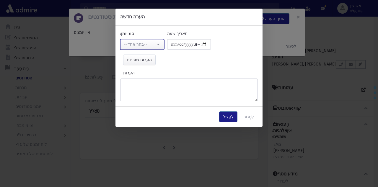
click at [152, 42] on div "--בחר אחד--" at bounding box center [140, 44] width 32 height 6
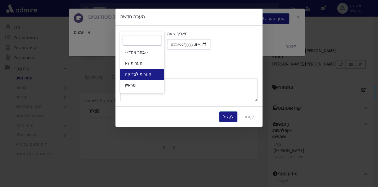
click at [158, 75] on link "הערות לבדיקה" at bounding box center [142, 74] width 44 height 11
select select "*"
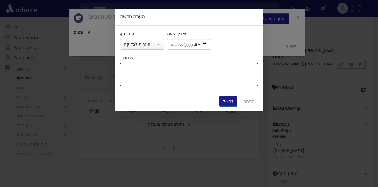
click at [162, 77] on textarea "הערות" at bounding box center [189, 74] width 138 height 23
type textarea "**********"
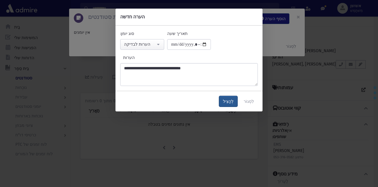
click at [228, 99] on font "לְהַצִיל" at bounding box center [228, 101] width 11 height 5
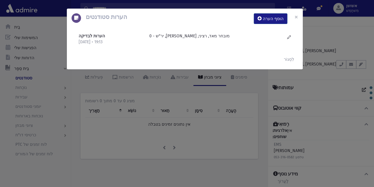
click at [133, 91] on div "הערות סטודנטים הוסף הערה × הערות לבדיקה [DATE] • 19:13" at bounding box center [187, 93] width 374 height 187
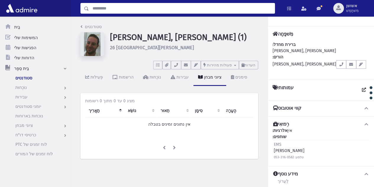
click at [149, 7] on input "לְחַפֵּשׂ" at bounding box center [182, 8] width 186 height 11
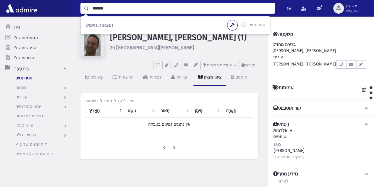
type input "*******"
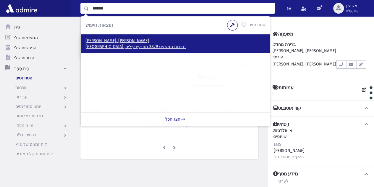
click at [101, 46] on font "נתיבות המשפט 38/9 מודיעין עילית, ישראל" at bounding box center [135, 46] width 100 height 5
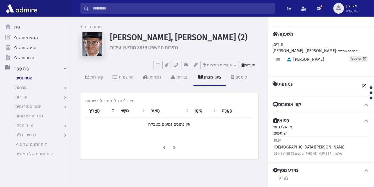
click at [249, 64] on font "הערות" at bounding box center [250, 65] width 11 height 4
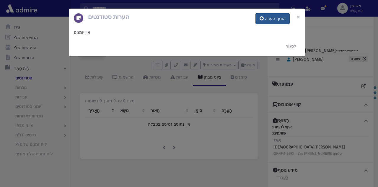
click at [274, 23] on button "הוסף הערה" at bounding box center [273, 18] width 34 height 11
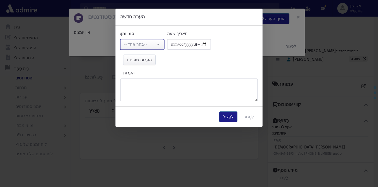
click at [146, 41] on div "--בחר אחד--" at bounding box center [140, 44] width 32 height 6
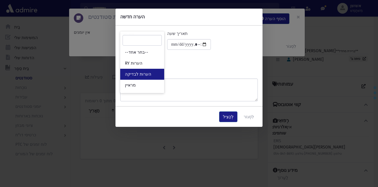
click at [147, 77] on link "הערות לבדיקה" at bounding box center [142, 74] width 44 height 11
select select "*"
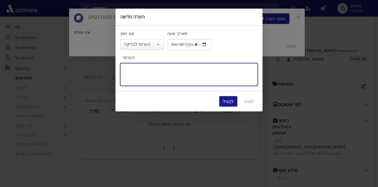
click at [147, 77] on textarea "הערות" at bounding box center [189, 74] width 138 height 23
paste textarea "**********"
type textarea "**********"
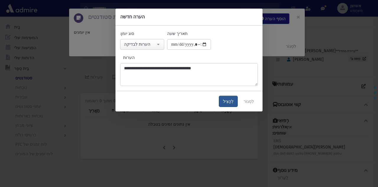
click at [233, 102] on font "לְהַצִיל" at bounding box center [228, 101] width 11 height 5
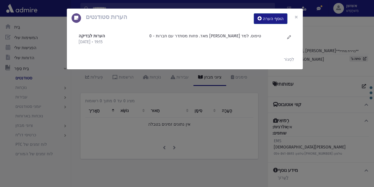
click at [145, 102] on div "הערות סטודנטים הוסף הערה × הערות לבדיקה 17/9/2025 • 19:15" at bounding box center [187, 93] width 374 height 187
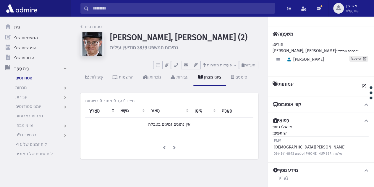
click at [152, 9] on input "לְחַפֵּשׂ" at bounding box center [182, 8] width 186 height 11
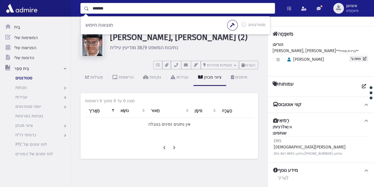
type input "*******"
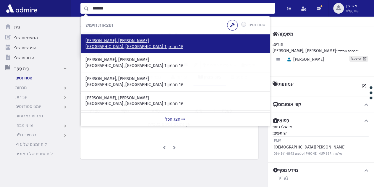
click at [108, 41] on p "מילר, שמואל" at bounding box center [175, 41] width 180 height 6
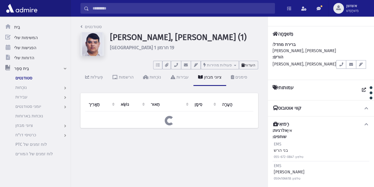
click at [252, 66] on font "הערות" at bounding box center [250, 65] width 11 height 4
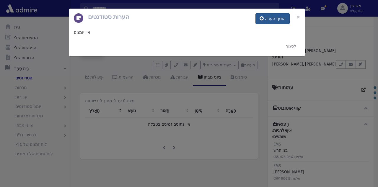
click at [272, 18] on font "הוסף הערה" at bounding box center [275, 18] width 21 height 5
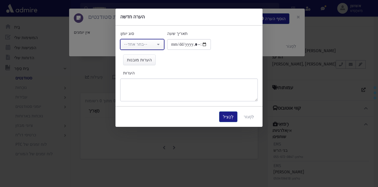
click at [156, 43] on div "--בחר אחד--" at bounding box center [140, 44] width 32 height 6
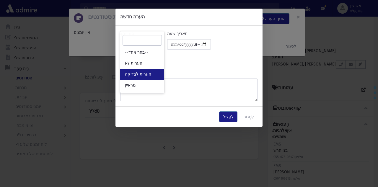
click at [156, 75] on link "הערות לבדיקה" at bounding box center [142, 74] width 44 height 11
select select "*"
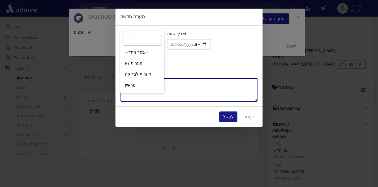
click at [162, 78] on textarea "הערות" at bounding box center [189, 89] width 138 height 23
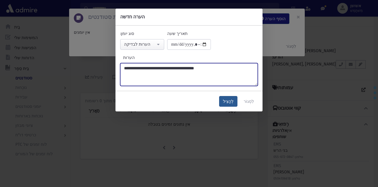
type textarea "**********"
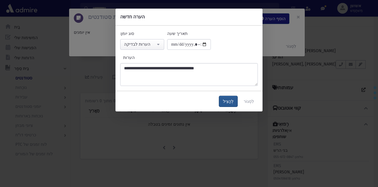
click at [232, 99] on font "לְהַצִיל" at bounding box center [228, 101] width 11 height 5
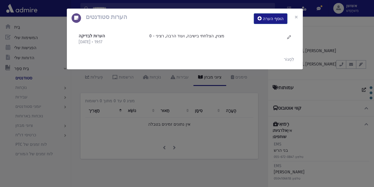
click at [125, 88] on div "הערות סטודנטים הוסף הערה × הערות לבדיקה 17/9/2025 • 19:17" at bounding box center [187, 93] width 374 height 187
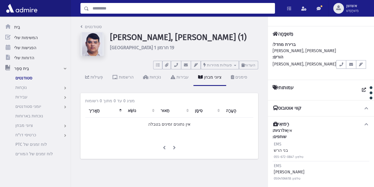
click at [132, 12] on input "לְחַפֵּשׂ" at bounding box center [182, 8] width 186 height 11
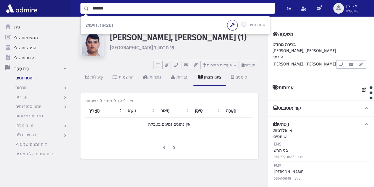
type input "*******"
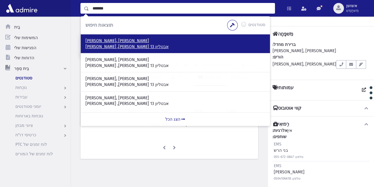
click at [122, 47] on font "אבטליון 13 בני ברק, ישראל" at bounding box center [126, 46] width 83 height 5
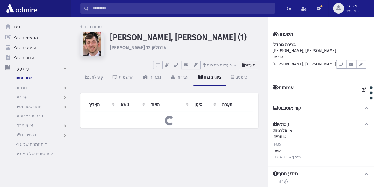
click at [253, 64] on font "הערות" at bounding box center [250, 65] width 11 height 4
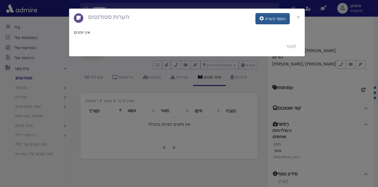
click at [268, 20] on font "הוסף הערה" at bounding box center [275, 18] width 21 height 5
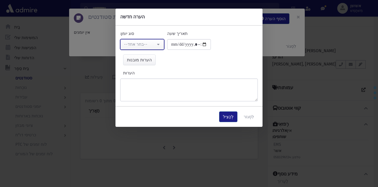
click at [154, 46] on div "--בחר אחד--" at bounding box center [140, 44] width 32 height 6
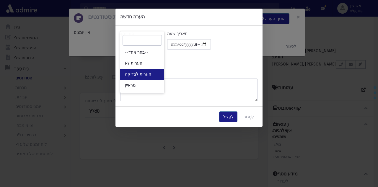
click at [161, 77] on link "הערות לבדיקה" at bounding box center [142, 74] width 44 height 11
select select "*"
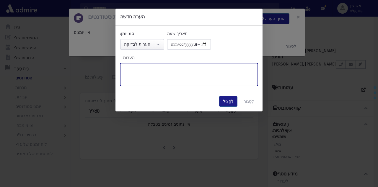
click at [169, 77] on textarea "הערות" at bounding box center [189, 74] width 138 height 23
type textarea "**********"
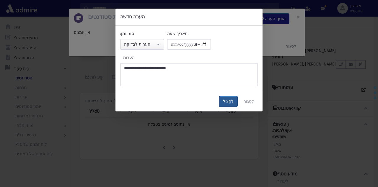
click at [231, 98] on button "לְהַצִיל" at bounding box center [228, 101] width 18 height 11
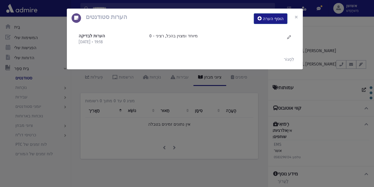
click at [142, 120] on div "הערות סטודנטים הוסף הערה × הערות לבדיקה [DATE] • 19:18" at bounding box center [187, 93] width 374 height 187
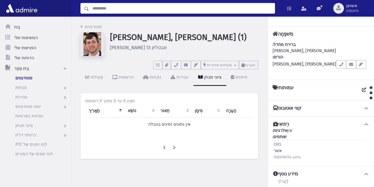
click at [138, 8] on input "לְחַפֵּשׂ" at bounding box center [182, 8] width 186 height 11
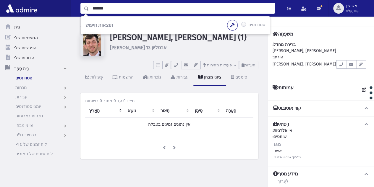
type input "*******"
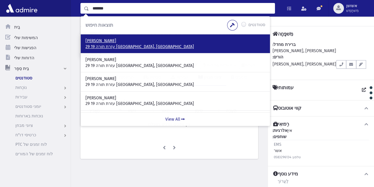
click at [134, 43] on p "[PERSON_NAME]" at bounding box center [175, 41] width 180 height 6
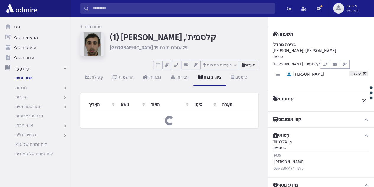
click at [249, 67] on font "הערות" at bounding box center [250, 65] width 11 height 4
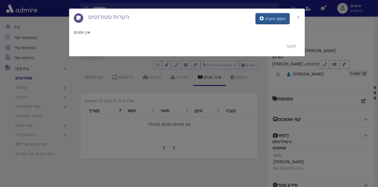
click at [269, 21] on button "הוסף הערה" at bounding box center [273, 18] width 34 height 11
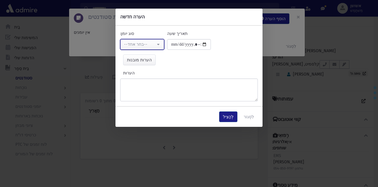
click at [153, 43] on div "--בחר אחד--" at bounding box center [140, 44] width 32 height 6
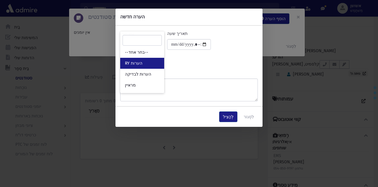
click at [157, 67] on link "הערות RY" at bounding box center [142, 63] width 44 height 11
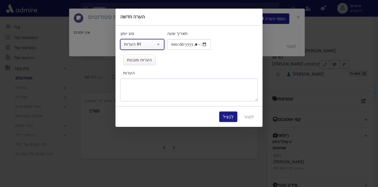
click at [159, 43] on button "הערות RY" at bounding box center [142, 44] width 44 height 11
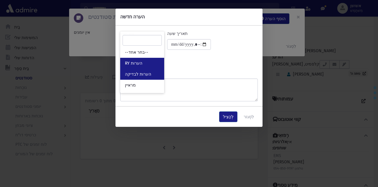
click at [156, 74] on link "הערות לבדיקה" at bounding box center [142, 74] width 44 height 11
select select "*"
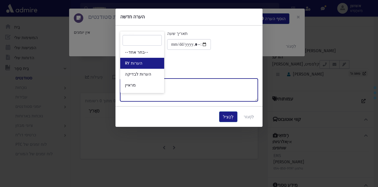
click at [156, 78] on textarea "הערות" at bounding box center [189, 89] width 138 height 23
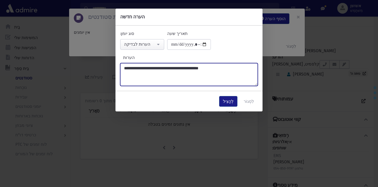
type textarea "**********"
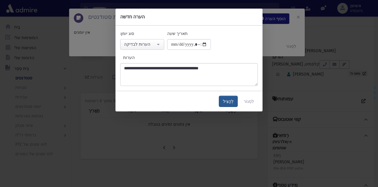
click at [234, 103] on button "לְהַצִיל" at bounding box center [228, 101] width 18 height 11
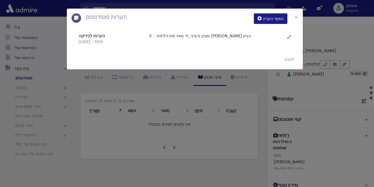
click at [148, 123] on div "הערות סטודנטים הוסף הערה × הערות לבדיקה 17/9/2025 • 19:19" at bounding box center [187, 93] width 374 height 187
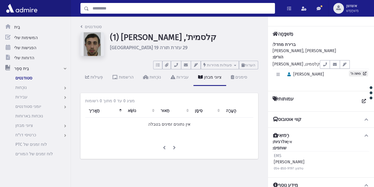
click at [154, 11] on input "לְחַפֵּשׂ" at bounding box center [182, 8] width 186 height 11
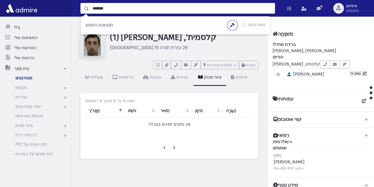
type input "*******"
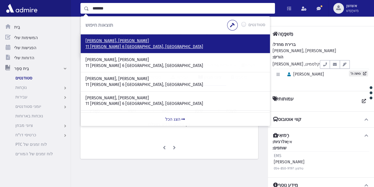
click at [100, 44] on font "11 זרח ברנט 6 ירושלים, ישראל" at bounding box center [144, 46] width 118 height 5
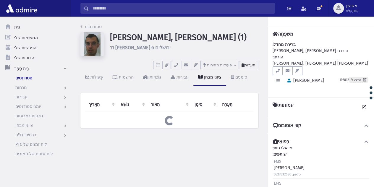
click at [254, 63] on font "הערות" at bounding box center [250, 65] width 11 height 4
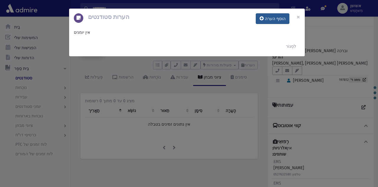
click at [268, 17] on font "הוסף הערה" at bounding box center [275, 18] width 21 height 5
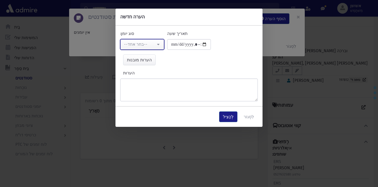
click at [148, 46] on div "--בחר אחד--" at bounding box center [140, 44] width 32 height 6
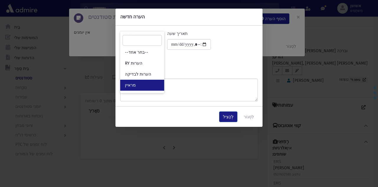
click at [153, 80] on link "מראיין" at bounding box center [142, 85] width 44 height 11
select select "*"
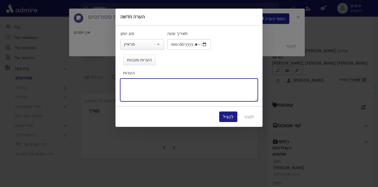
click at [157, 81] on textarea "הערות" at bounding box center [189, 89] width 138 height 23
type textarea "**********"
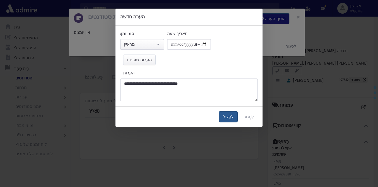
click at [224, 116] on button "לְהַצִיל" at bounding box center [228, 116] width 18 height 11
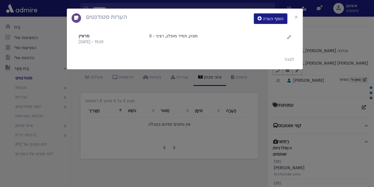
click at [203, 111] on div "הערות סטודנטים הוסף הערה × מראיין [DATE] • 19:20" at bounding box center [187, 93] width 374 height 187
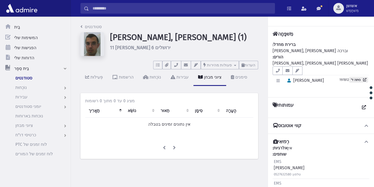
click at [185, 8] on input "לְחַפֵּשׂ" at bounding box center [182, 8] width 186 height 11
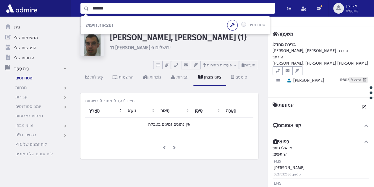
type input "*******"
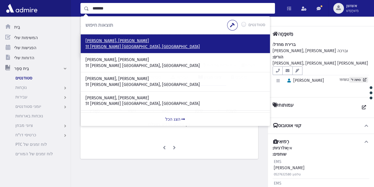
click at [113, 44] on font "51 [PERSON_NAME] [GEOGRAPHIC_DATA], [GEOGRAPHIC_DATA]" at bounding box center [142, 46] width 114 height 5
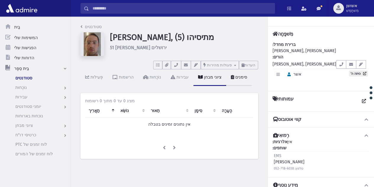
click at [243, 73] on link "סימנים" at bounding box center [239, 77] width 26 height 17
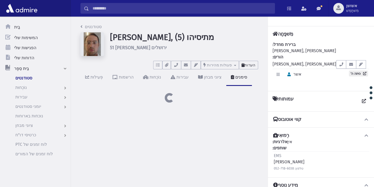
click at [255, 65] on button "הערות" at bounding box center [248, 65] width 19 height 9
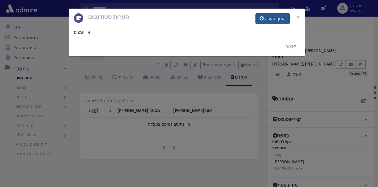
click at [269, 22] on button "הוסף הערה" at bounding box center [273, 18] width 34 height 11
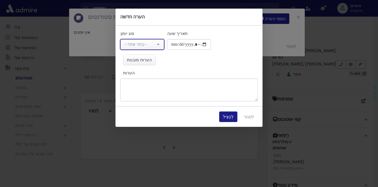
click at [149, 43] on div "--בחר אחד--" at bounding box center [140, 44] width 32 height 6
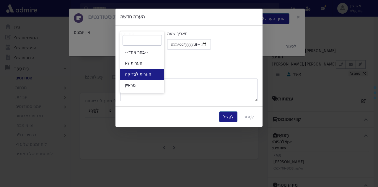
click at [158, 76] on link "הערות לבדיקה" at bounding box center [142, 74] width 44 height 11
select select "*"
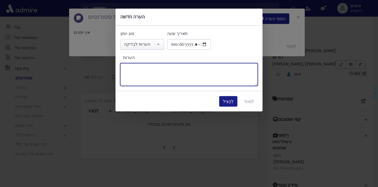
click at [158, 76] on textarea "הערות" at bounding box center [189, 74] width 138 height 23
click at [149, 67] on textarea "**********" at bounding box center [189, 74] width 138 height 23
type textarea "**********"
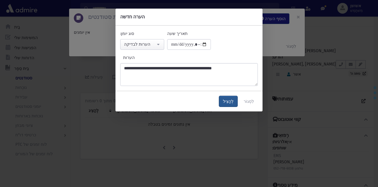
click at [234, 102] on font "לְהַצִיל" at bounding box center [228, 101] width 11 height 5
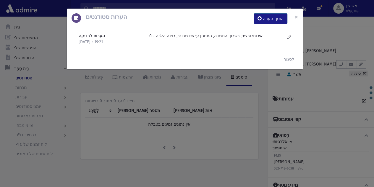
click at [163, 107] on div "הערות סטודנטים הוסף הערה × הערות לבדיקה [DATE] • 19:21" at bounding box center [187, 93] width 374 height 187
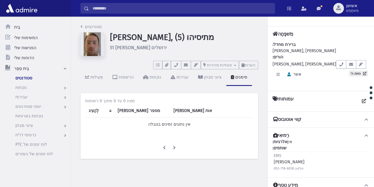
click at [190, 9] on input "לְחַפֵּשׂ" at bounding box center [182, 8] width 186 height 11
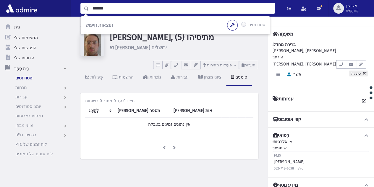
type input "*******"
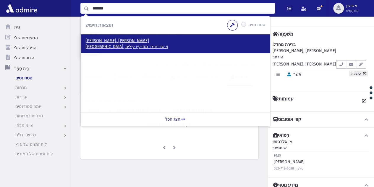
click at [108, 41] on font "[PERSON_NAME], [PERSON_NAME]" at bounding box center [117, 40] width 64 height 5
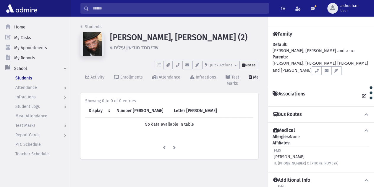
click at [251, 64] on span "Notes" at bounding box center [250, 65] width 10 height 4
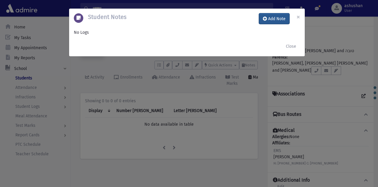
click at [278, 21] on button "Add Note" at bounding box center [274, 18] width 30 height 11
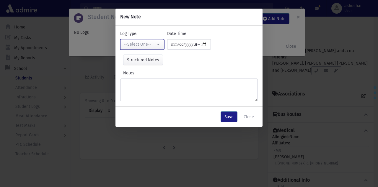
click at [157, 48] on button "--Select One--" at bounding box center [142, 44] width 44 height 11
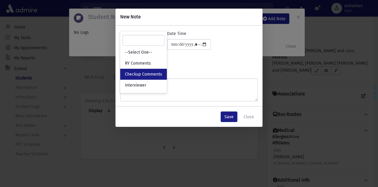
click at [161, 72] on span "Checkup Comments" at bounding box center [143, 74] width 37 height 6
select select "*"
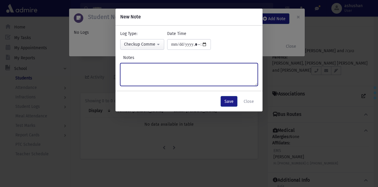
click at [163, 76] on textarea "Notes" at bounding box center [189, 74] width 138 height 23
type textarea "**********"
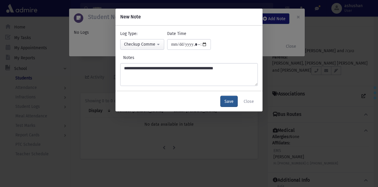
click at [234, 102] on button "Save" at bounding box center [229, 101] width 17 height 11
